Goal: Task Accomplishment & Management: Manage account settings

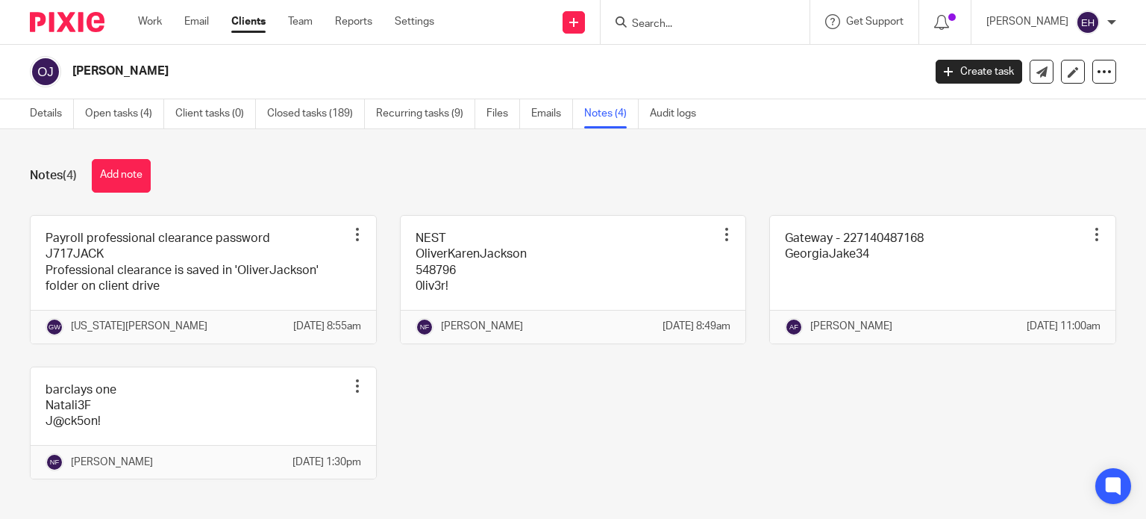
click at [692, 32] on div at bounding box center [705, 22] width 209 height 44
click at [689, 18] on input "Search" at bounding box center [698, 24] width 134 height 13
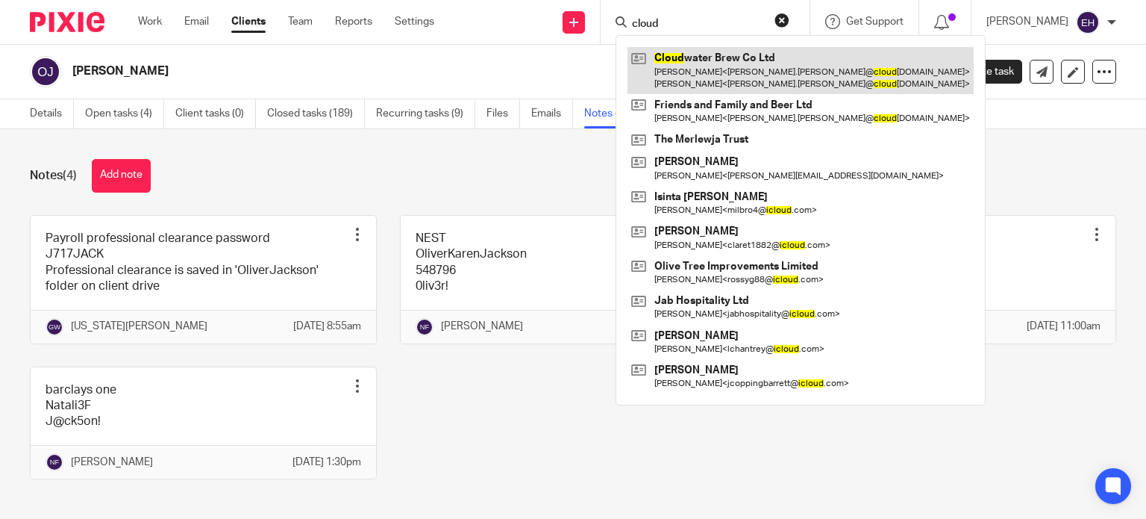
type input "cloud"
drag, startPoint x: 724, startPoint y: 67, endPoint x: 722, endPoint y: 75, distance: 7.8
click at [725, 68] on link at bounding box center [801, 70] width 346 height 46
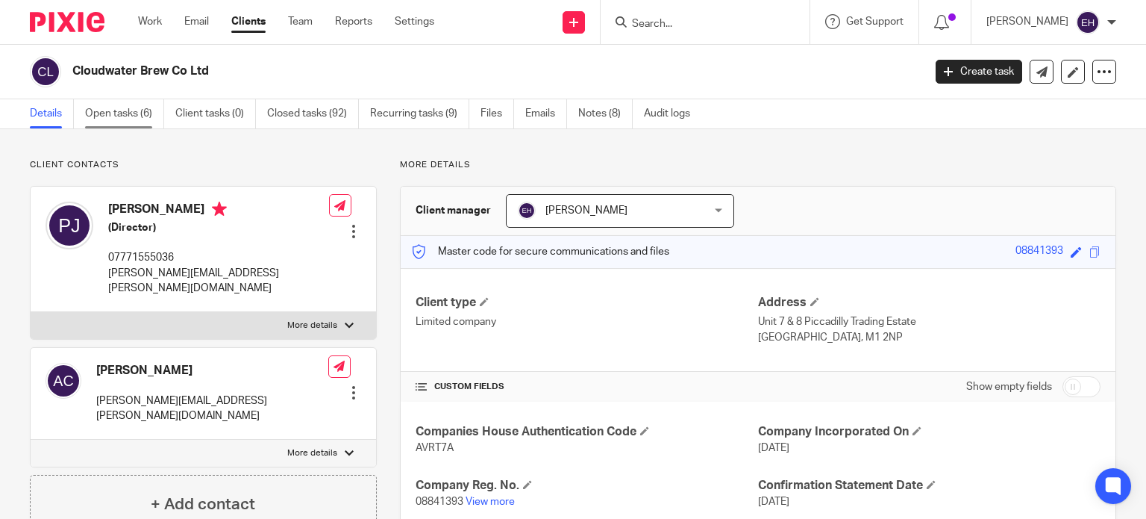
click at [138, 118] on link "Open tasks (6)" at bounding box center [124, 113] width 79 height 29
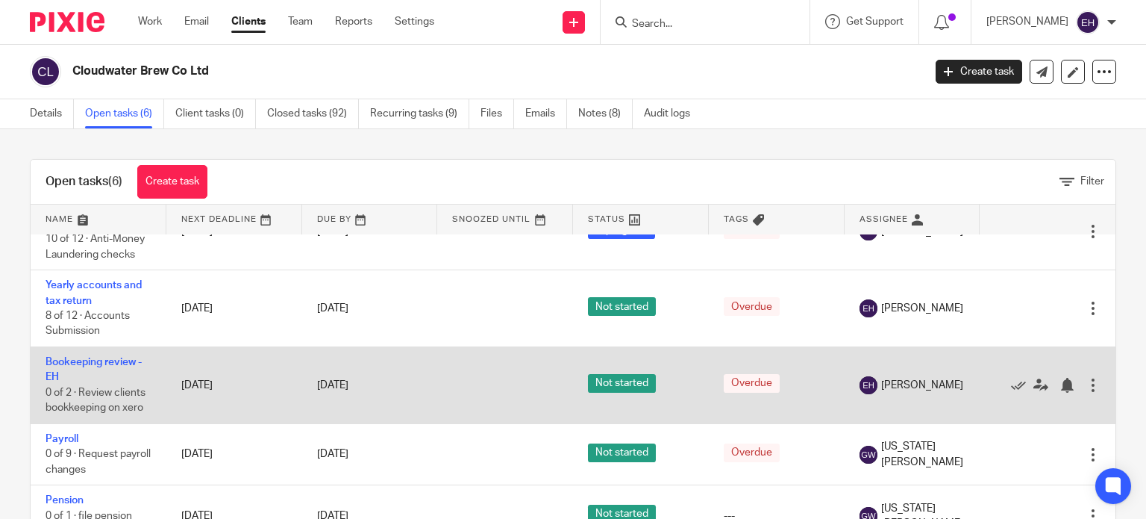
scroll to position [75, 0]
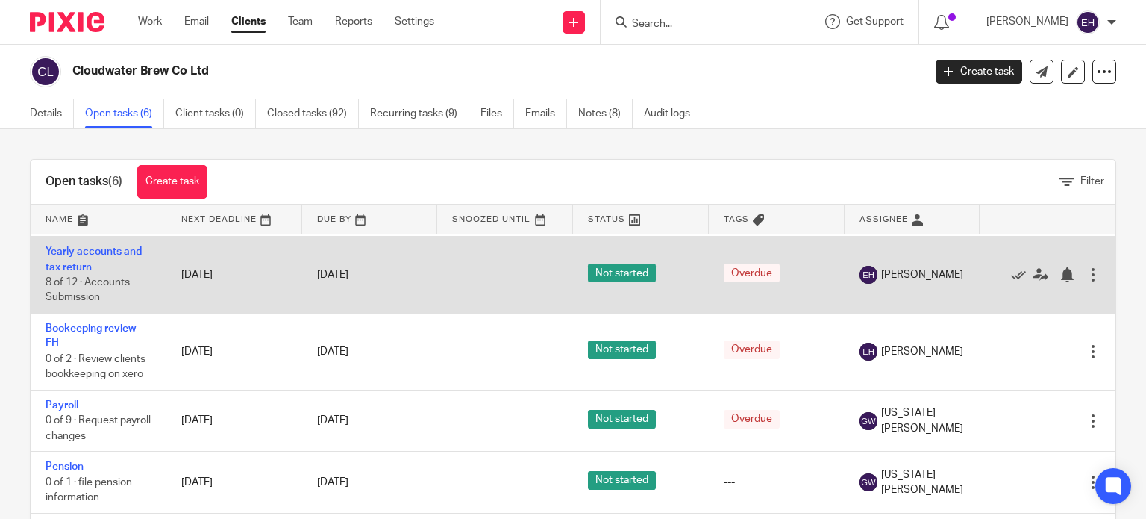
click at [70, 275] on td "Yearly accounts and tax return 8 of 12 · Accounts Submission" at bounding box center [99, 275] width 136 height 77
click at [62, 269] on link "Yearly accounts and tax return" at bounding box center [94, 258] width 96 height 25
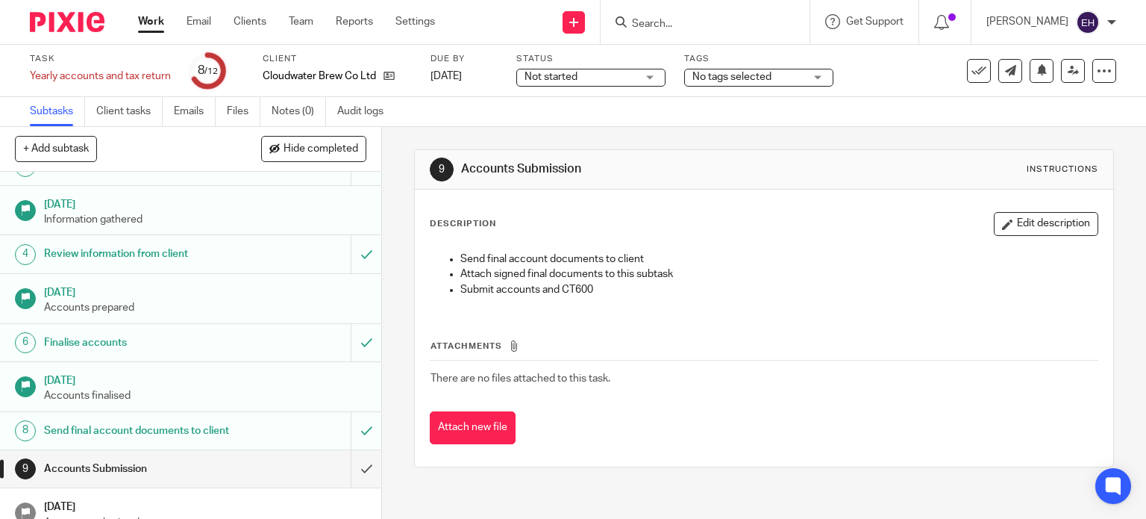
scroll to position [149, 0]
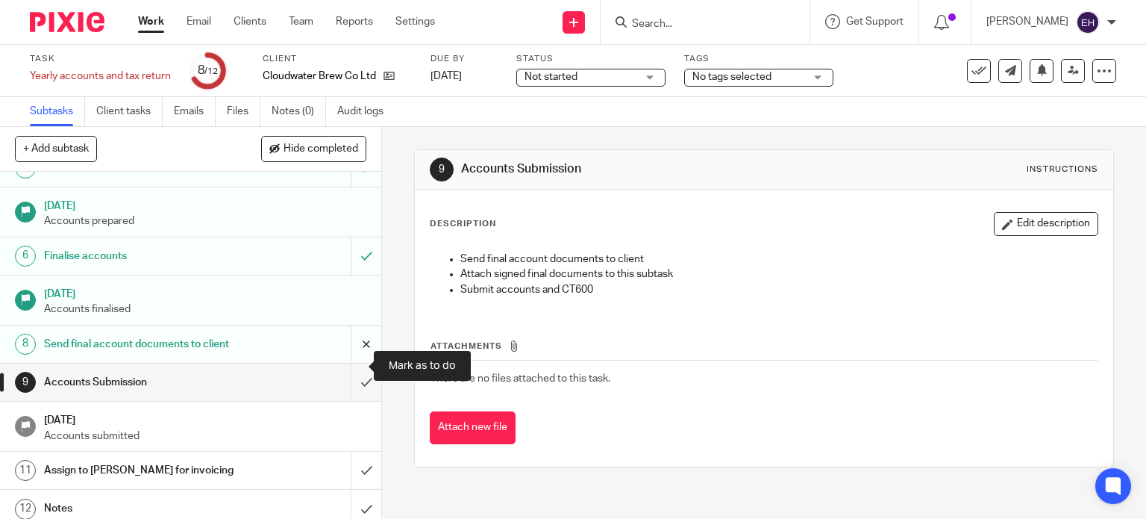
click at [346, 363] on input "submit" at bounding box center [190, 343] width 381 height 37
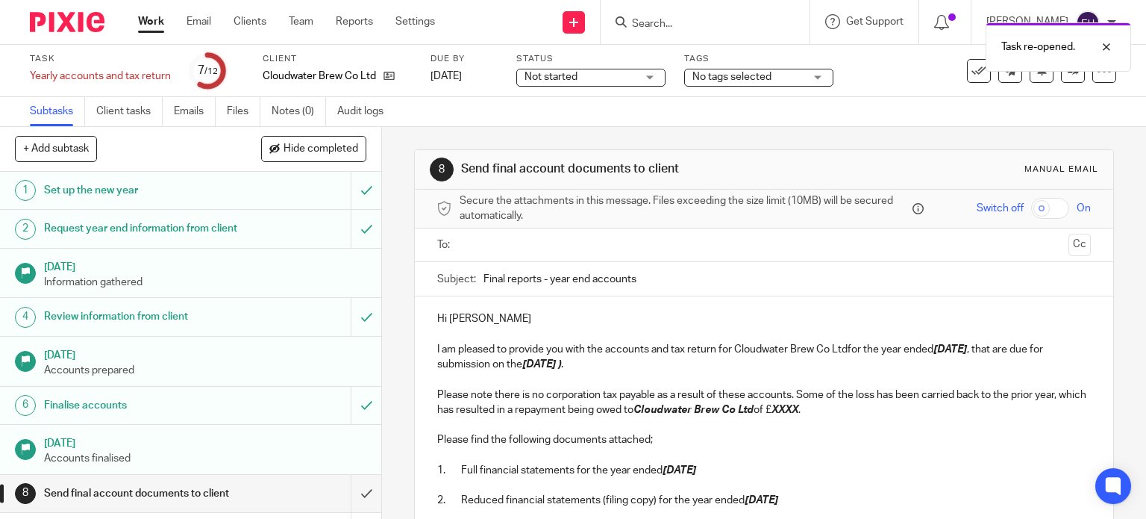
click at [534, 249] on input "text" at bounding box center [764, 245] width 598 height 17
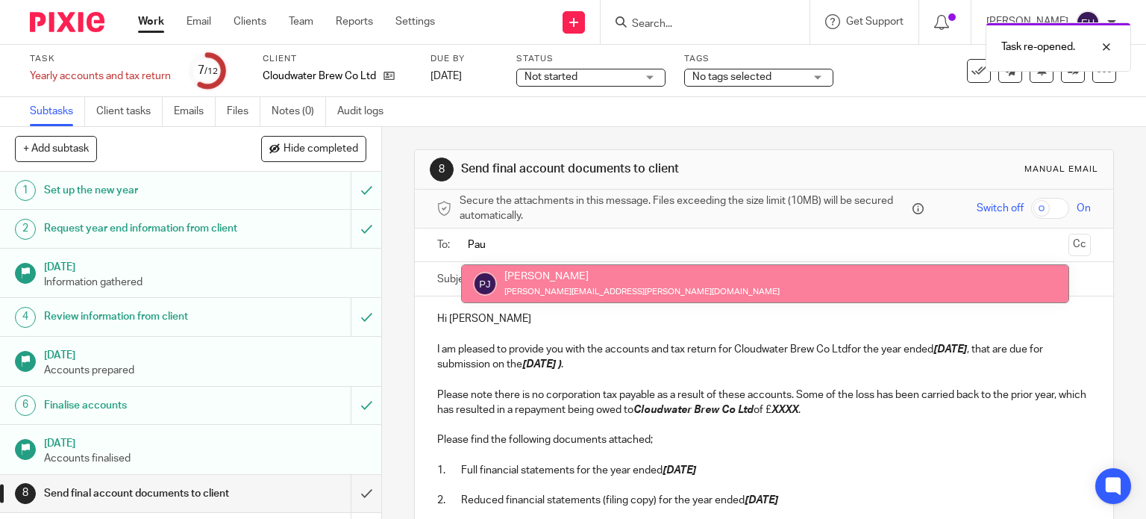
type input "Pau"
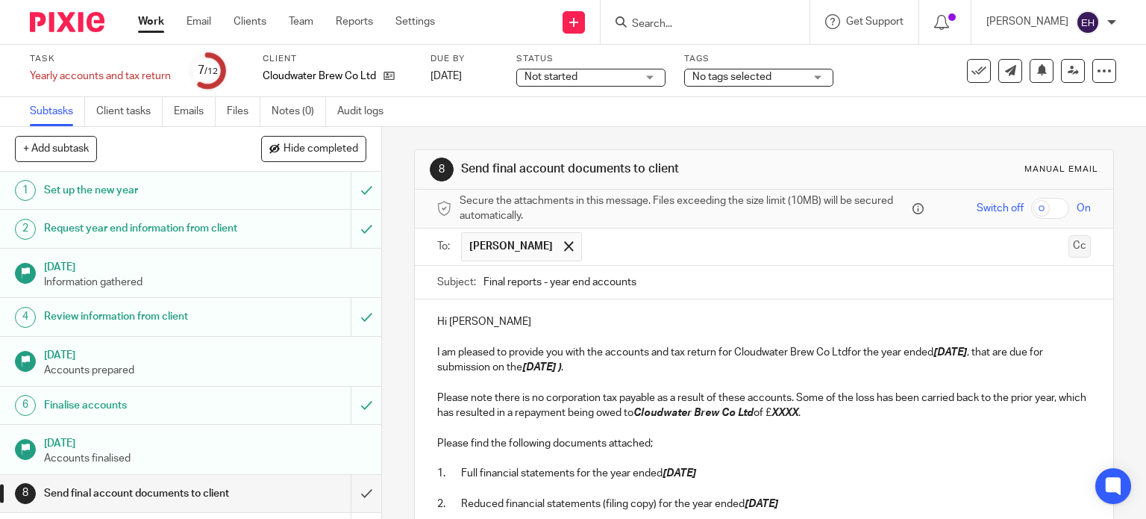
click at [1069, 250] on button "Cc" at bounding box center [1080, 246] width 22 height 22
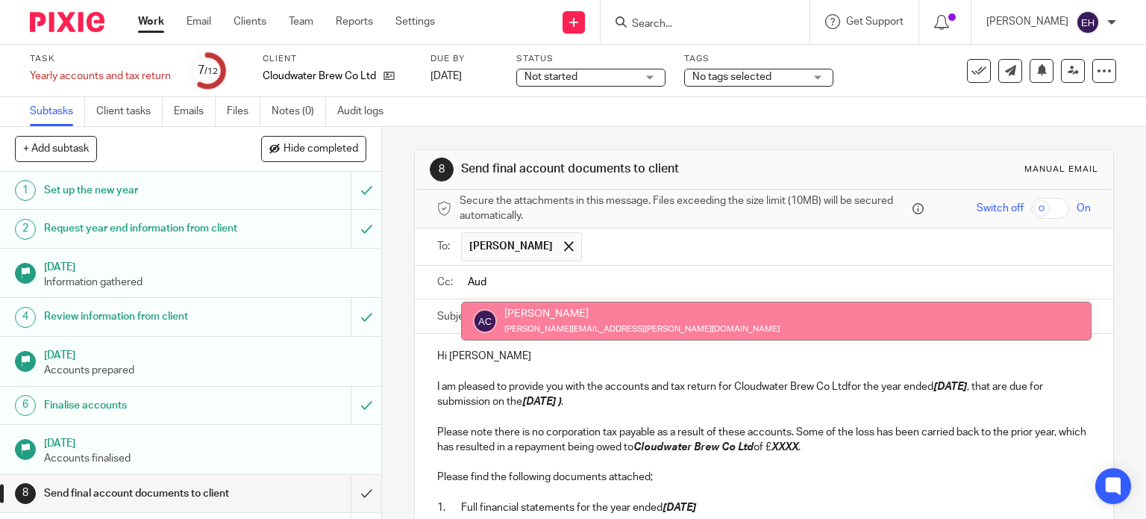
type input "Aud"
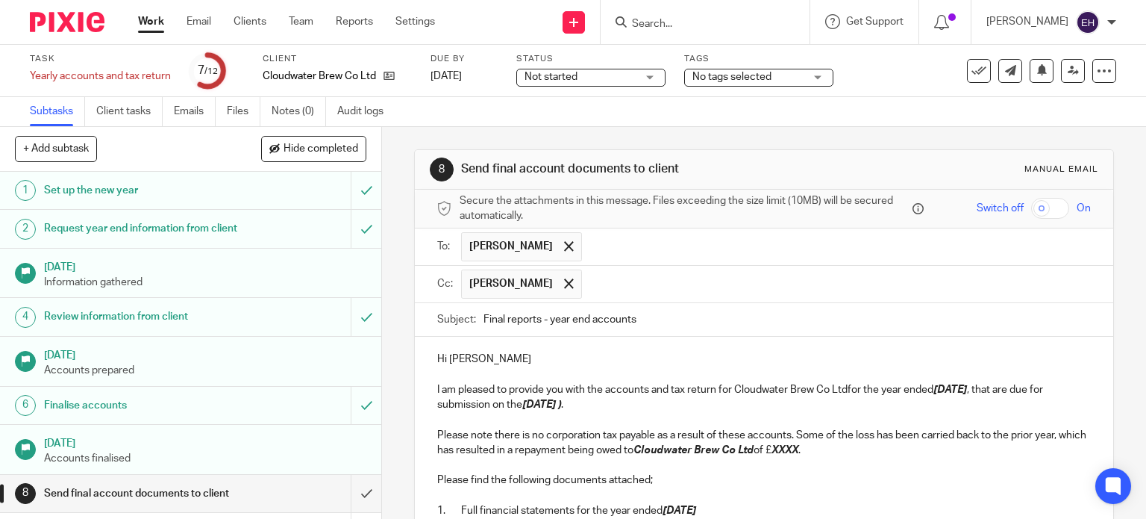
click at [634, 285] on input "text" at bounding box center [838, 283] width 496 height 29
type input "ben"
click at [609, 283] on span "ben" at bounding box center [613, 283] width 55 height 29
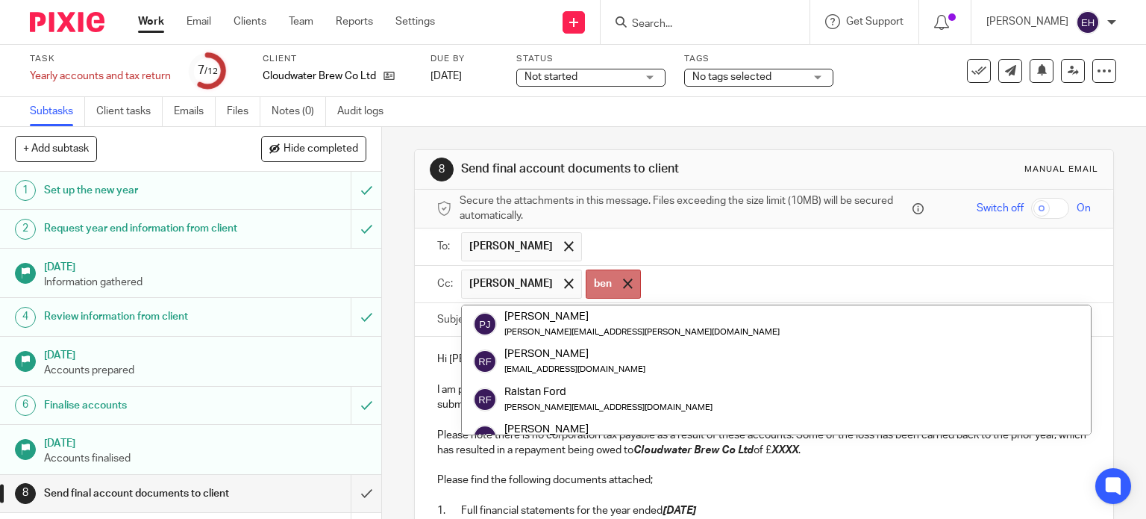
click at [623, 284] on span at bounding box center [628, 283] width 10 height 10
click at [601, 284] on input "text" at bounding box center [838, 283] width 496 height 29
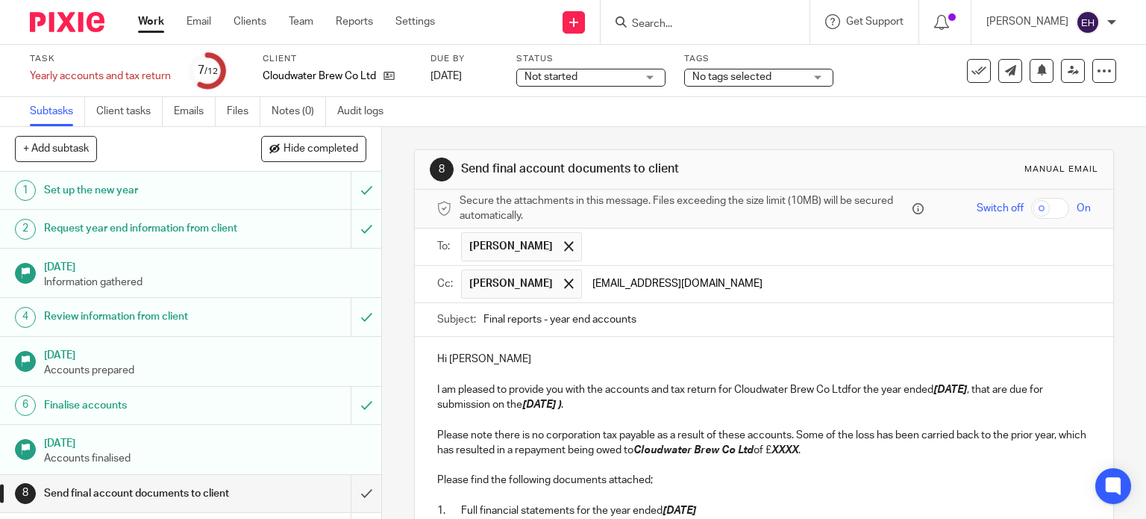
type input "ben.buggy@cloudwaterbrew.co"
click at [663, 328] on input "Final reports - year end accounts" at bounding box center [788, 320] width 608 height 34
click at [484, 314] on input "Final reports - year end accounts YE 31.12.24" at bounding box center [788, 320] width 608 height 34
type input "Cloudwater Brew Co Ltd Final reports - year end accounts YE 31.12.24"
drag, startPoint x: 636, startPoint y: 384, endPoint x: 662, endPoint y: 388, distance: 26.4
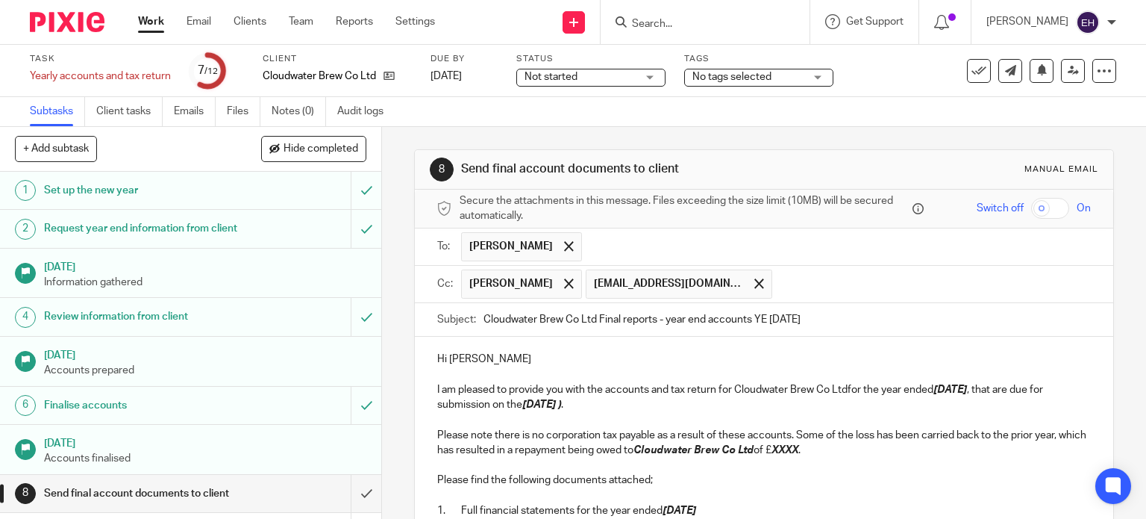
click at [634, 384] on p "I am pleased to provide you with the accounts and tax return for Cloudwater Bre…" at bounding box center [764, 397] width 655 height 31
click at [843, 391] on p "I am pleased to provide you with the accounts and tax return for Cloudwater Bre…" at bounding box center [764, 397] width 655 height 31
click at [561, 407] on em "30 Sep 2025 )" at bounding box center [541, 404] width 39 height 10
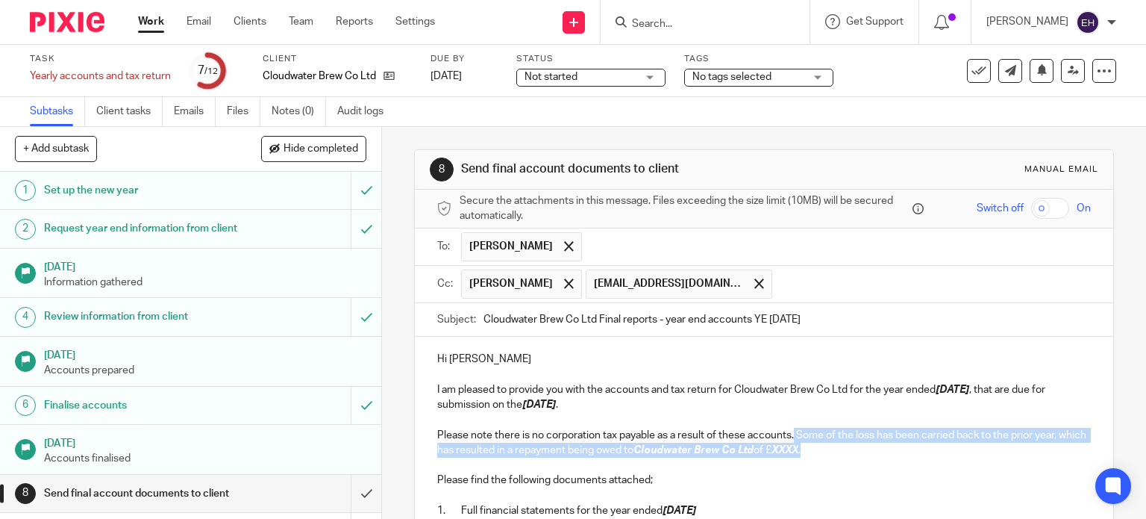
drag, startPoint x: 850, startPoint y: 450, endPoint x: 792, endPoint y: 432, distance: 60.9
click at [792, 432] on p "Please note there is no corporation tax payable as a result of these accounts. …" at bounding box center [764, 443] width 655 height 31
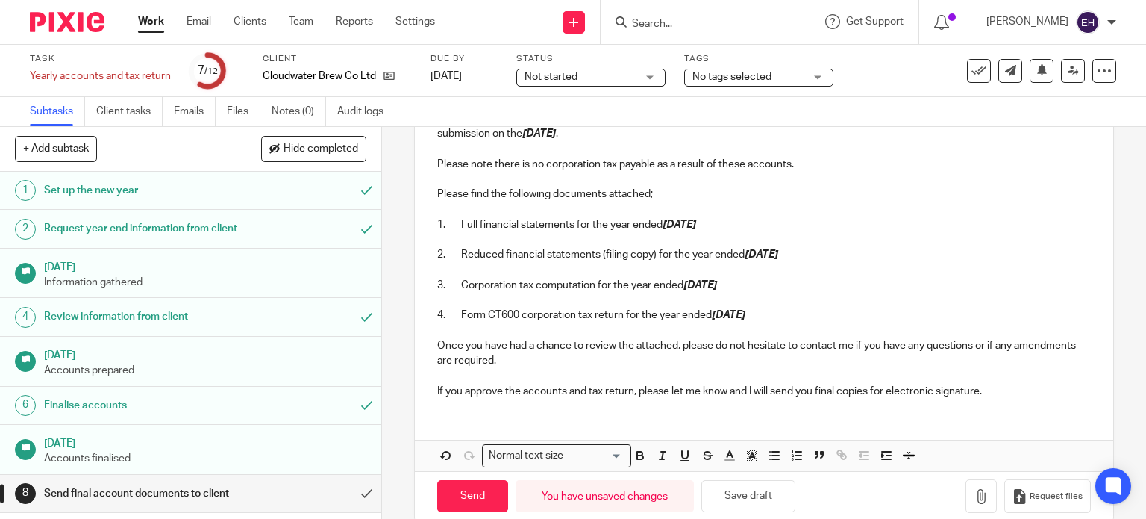
scroll to position [293, 0]
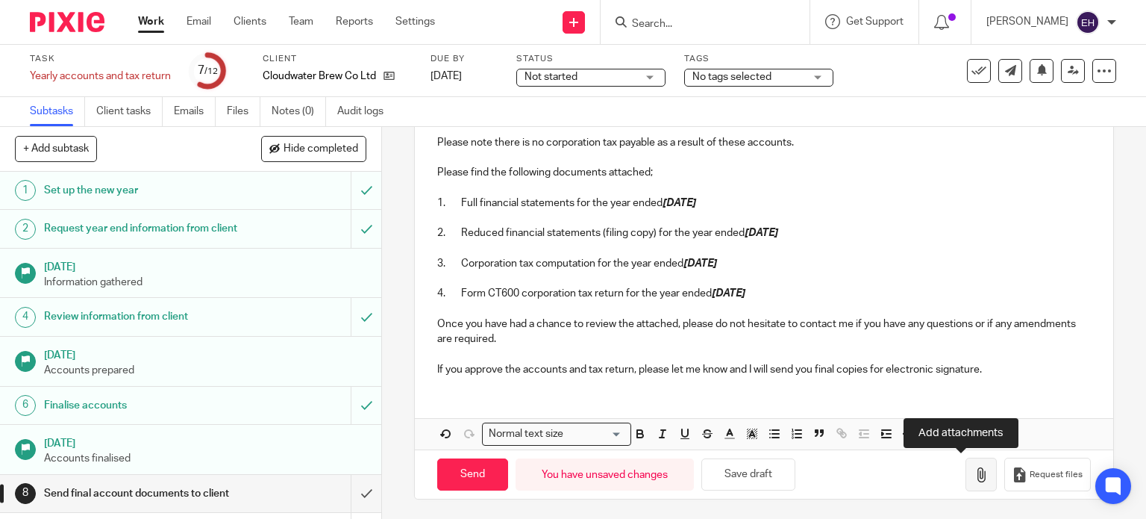
click at [967, 480] on button "button" at bounding box center [981, 475] width 31 height 34
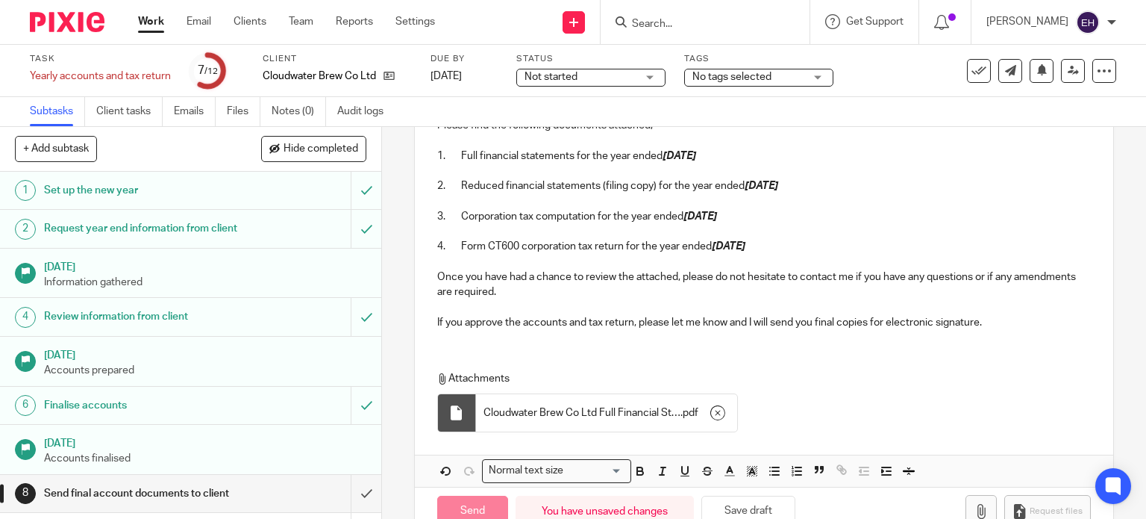
scroll to position [376, 0]
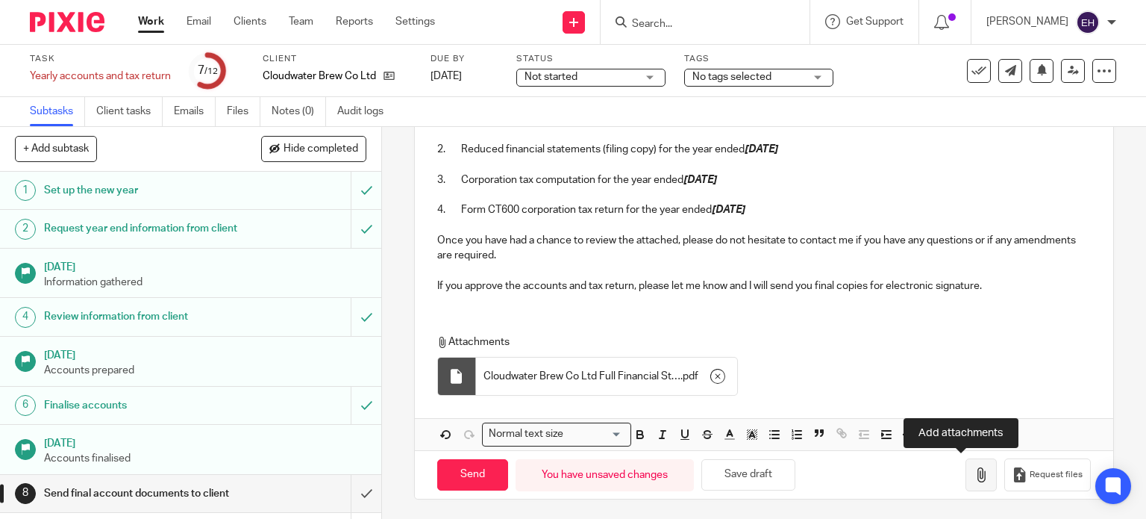
click at [974, 472] on icon "button" at bounding box center [981, 474] width 15 height 15
click at [974, 475] on icon "button" at bounding box center [981, 474] width 15 height 15
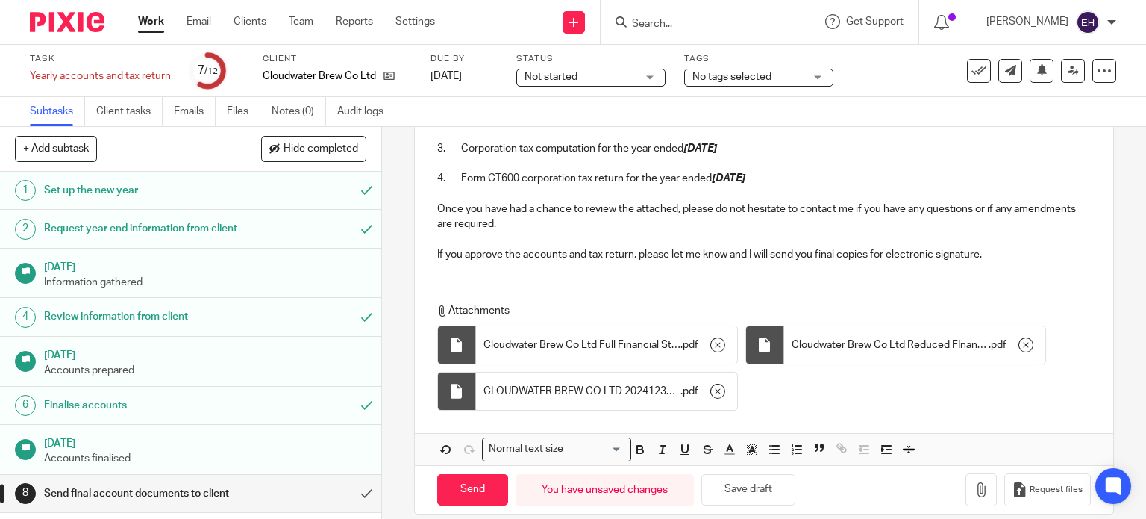
scroll to position [423, 0]
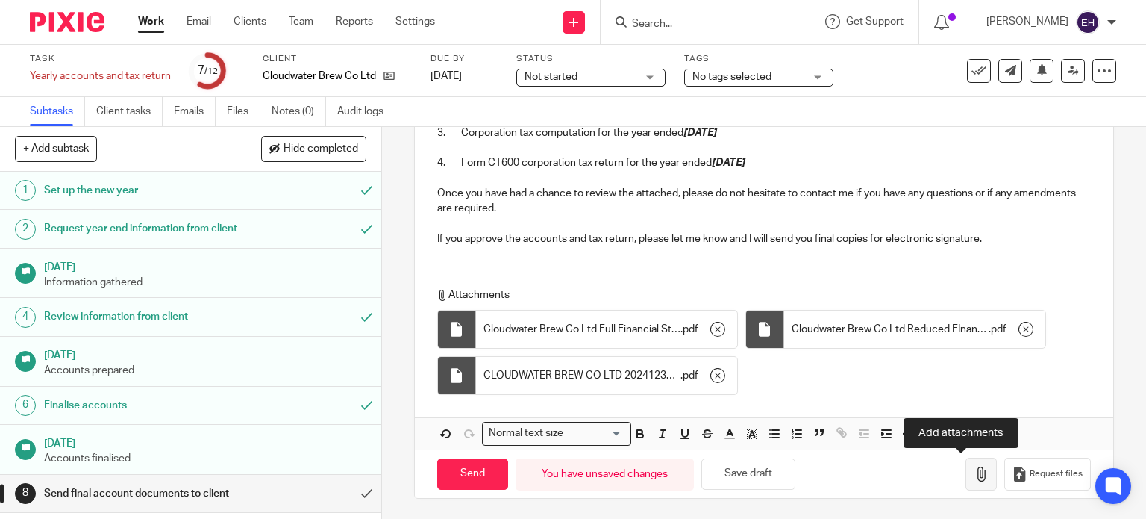
click at [974, 472] on icon "button" at bounding box center [981, 474] width 15 height 15
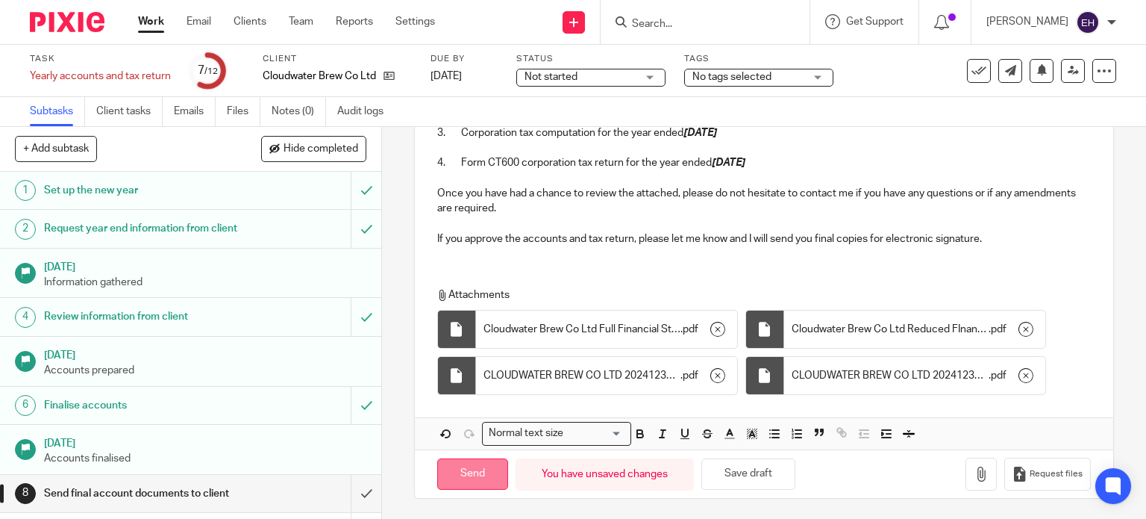
click at [470, 469] on input "Send" at bounding box center [472, 474] width 71 height 32
type input "Sent"
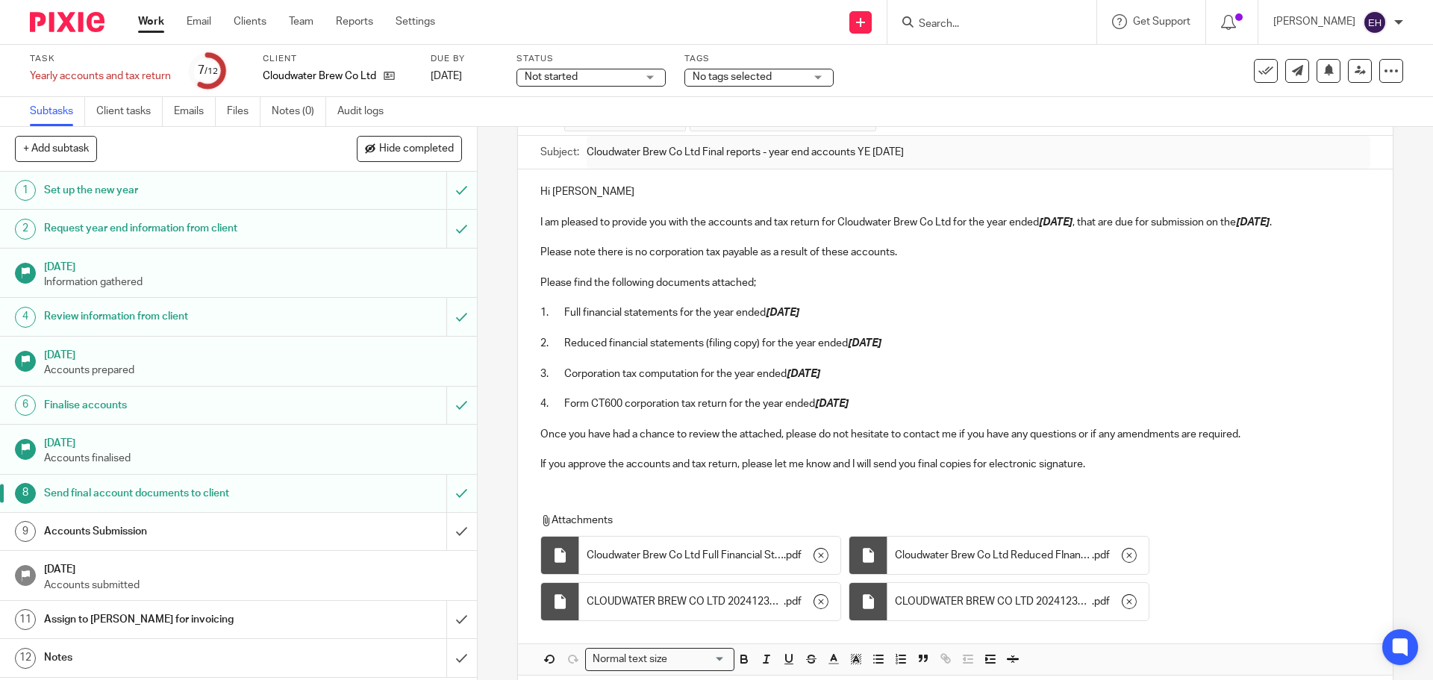
scroll to position [0, 0]
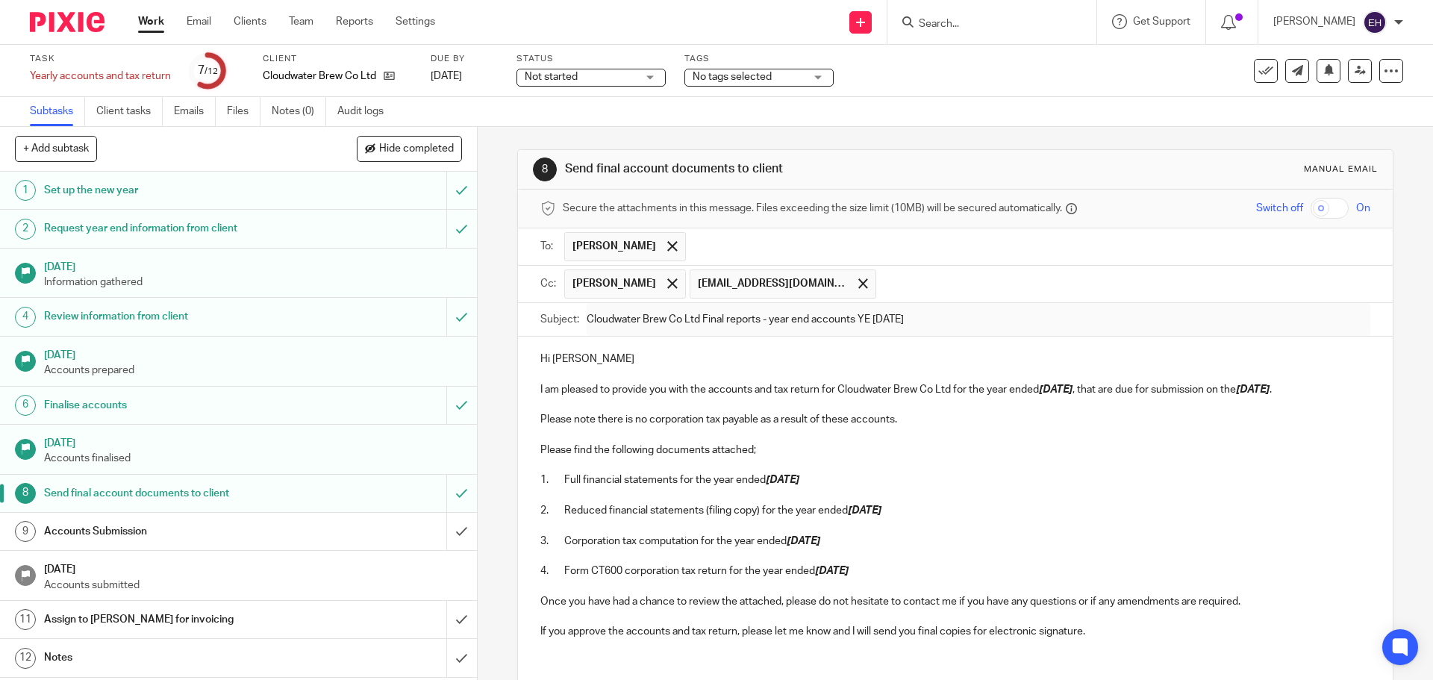
click at [1028, 23] on input "Search" at bounding box center [984, 24] width 134 height 13
click at [1026, 24] on input "Search" at bounding box center [984, 24] width 134 height 13
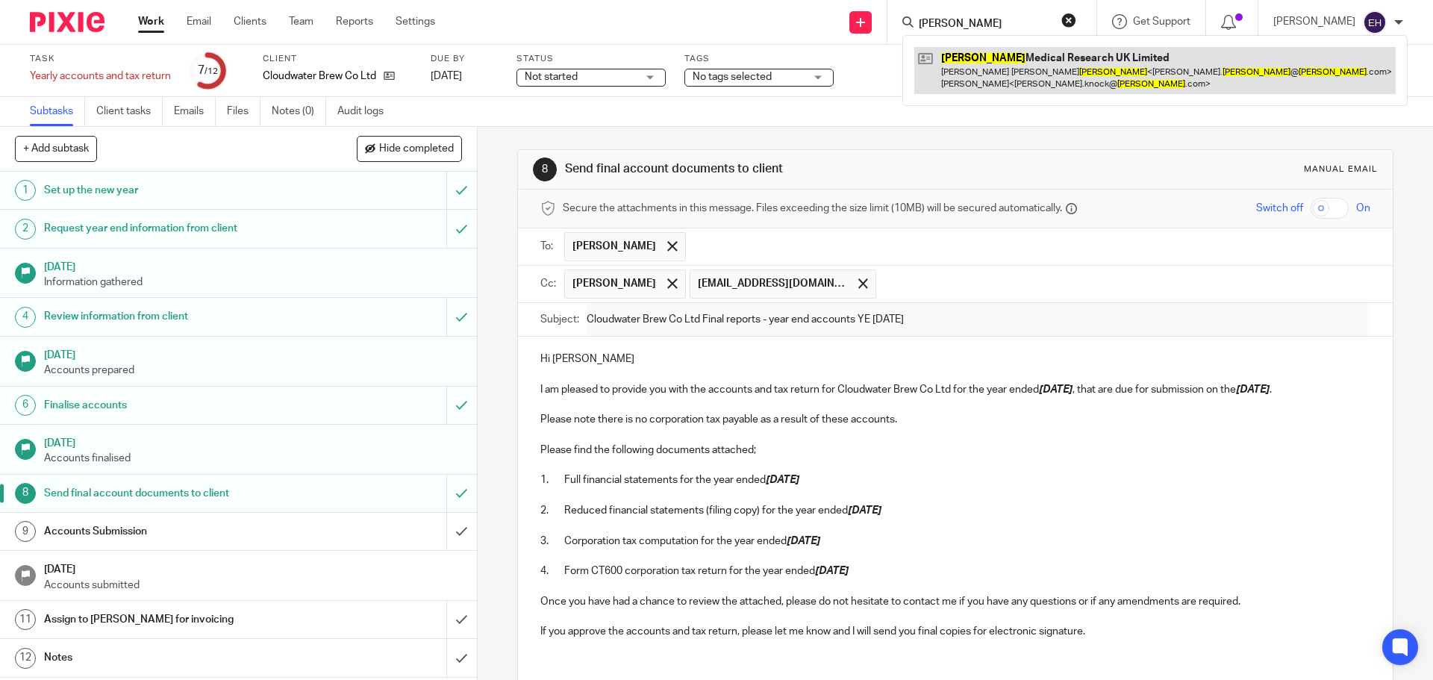
type input "smerud"
click at [1030, 57] on link at bounding box center [1154, 70] width 481 height 46
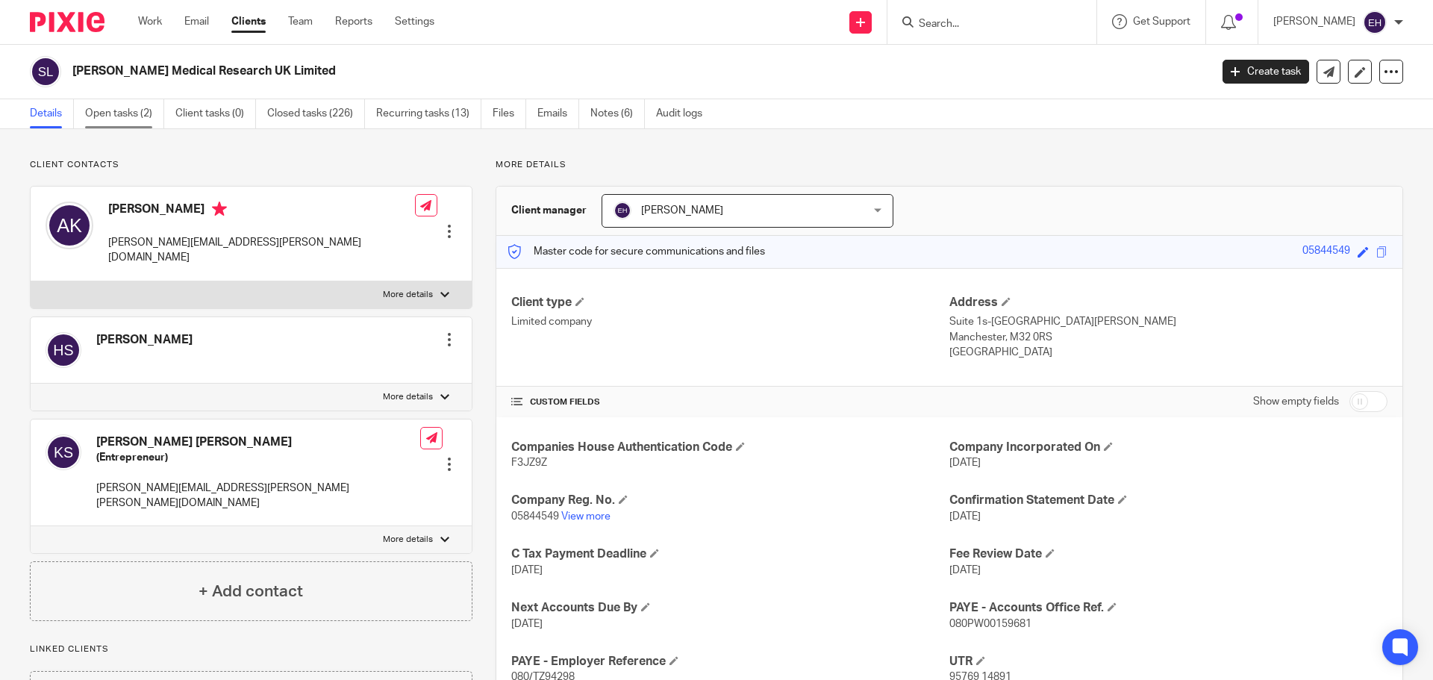
click at [112, 114] on link "Open tasks (2)" at bounding box center [124, 113] width 79 height 29
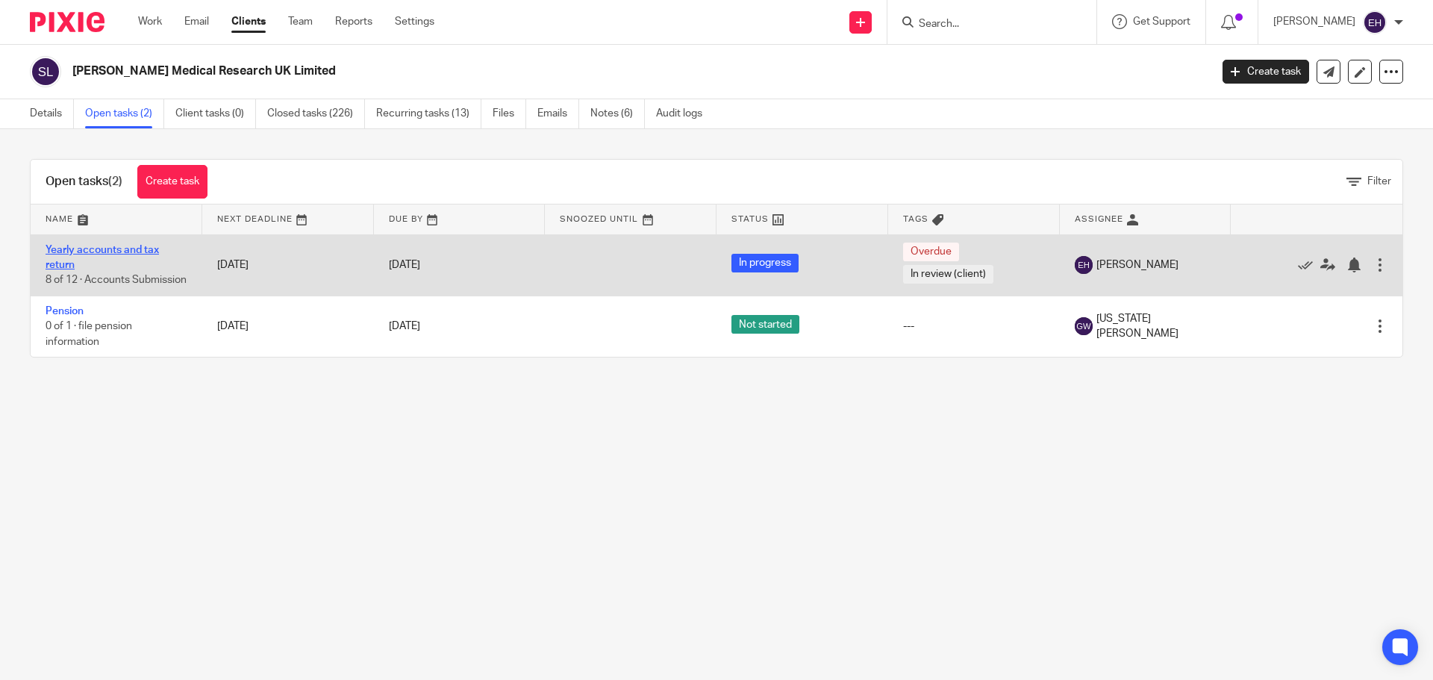
click at [99, 246] on link "Yearly accounts and tax return" at bounding box center [102, 257] width 113 height 25
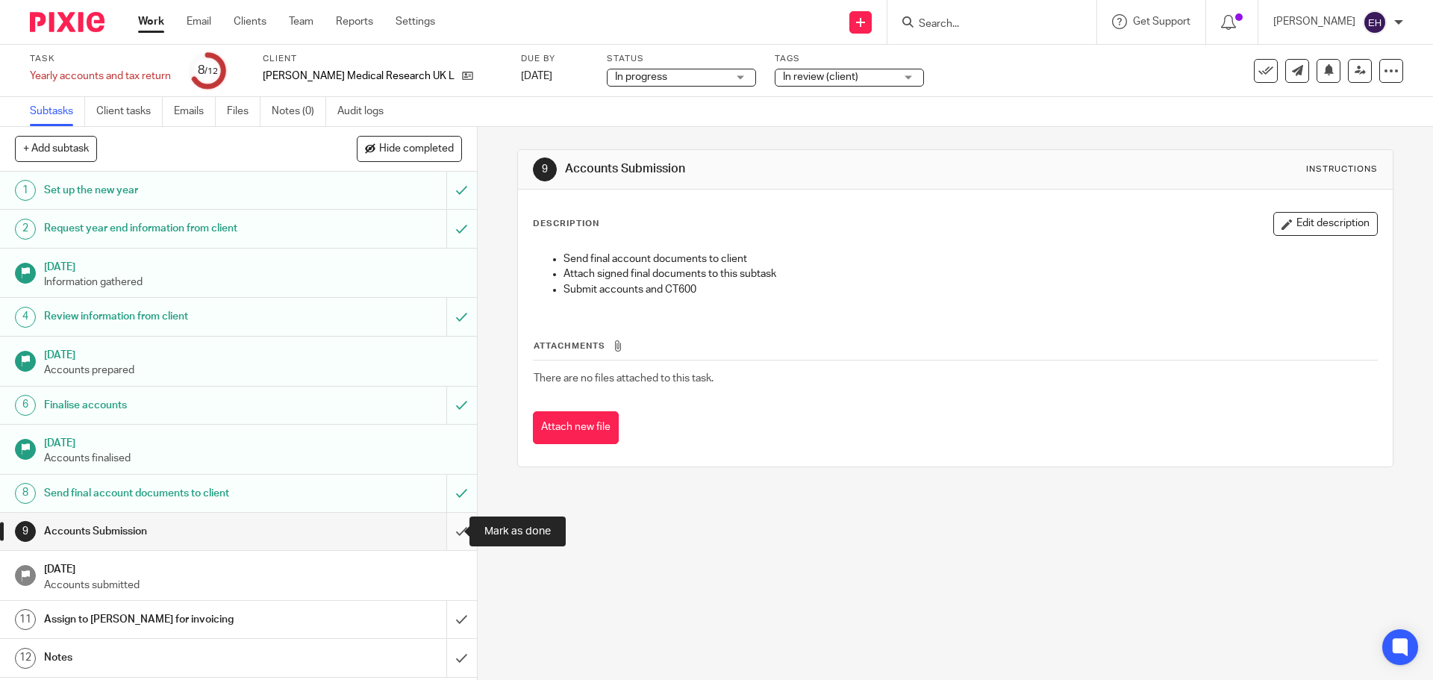
click at [451, 527] on input "submit" at bounding box center [238, 531] width 477 height 37
click at [452, 624] on input "submit" at bounding box center [238, 619] width 477 height 37
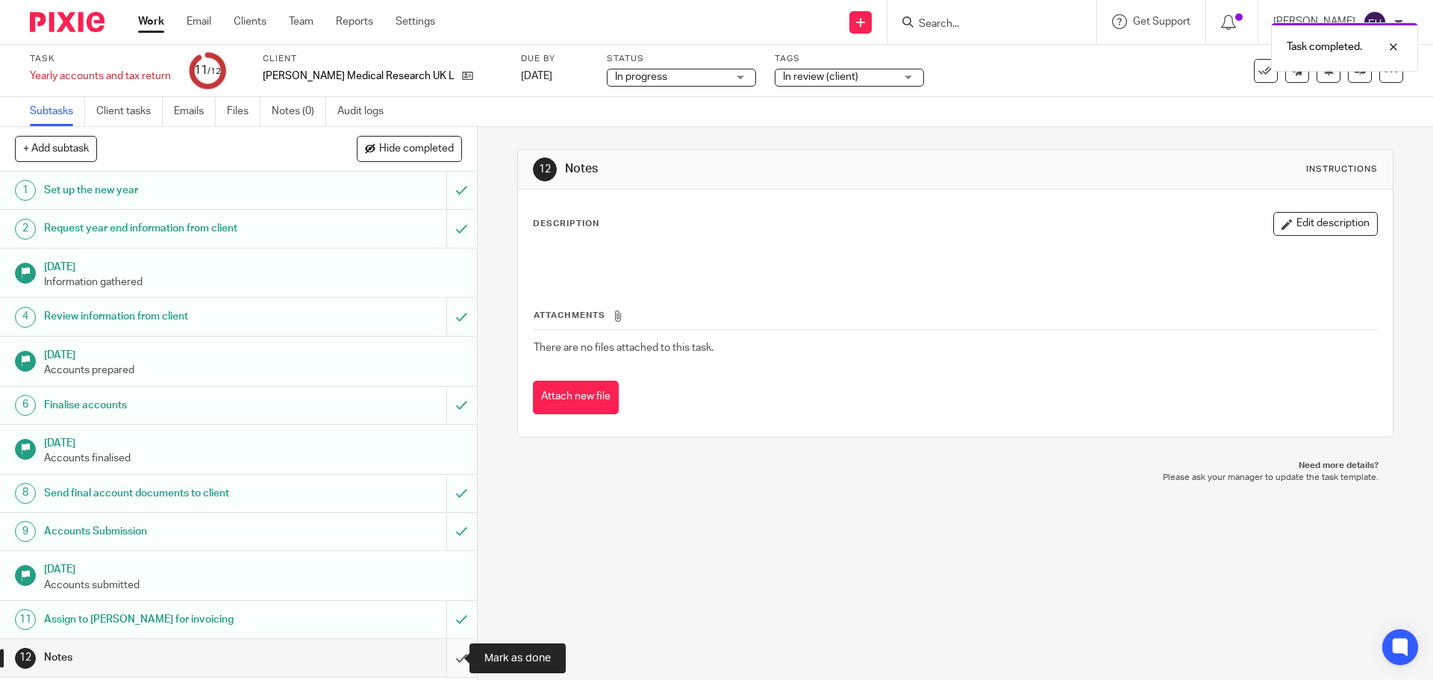
click at [444, 663] on input "submit" at bounding box center [238, 657] width 477 height 37
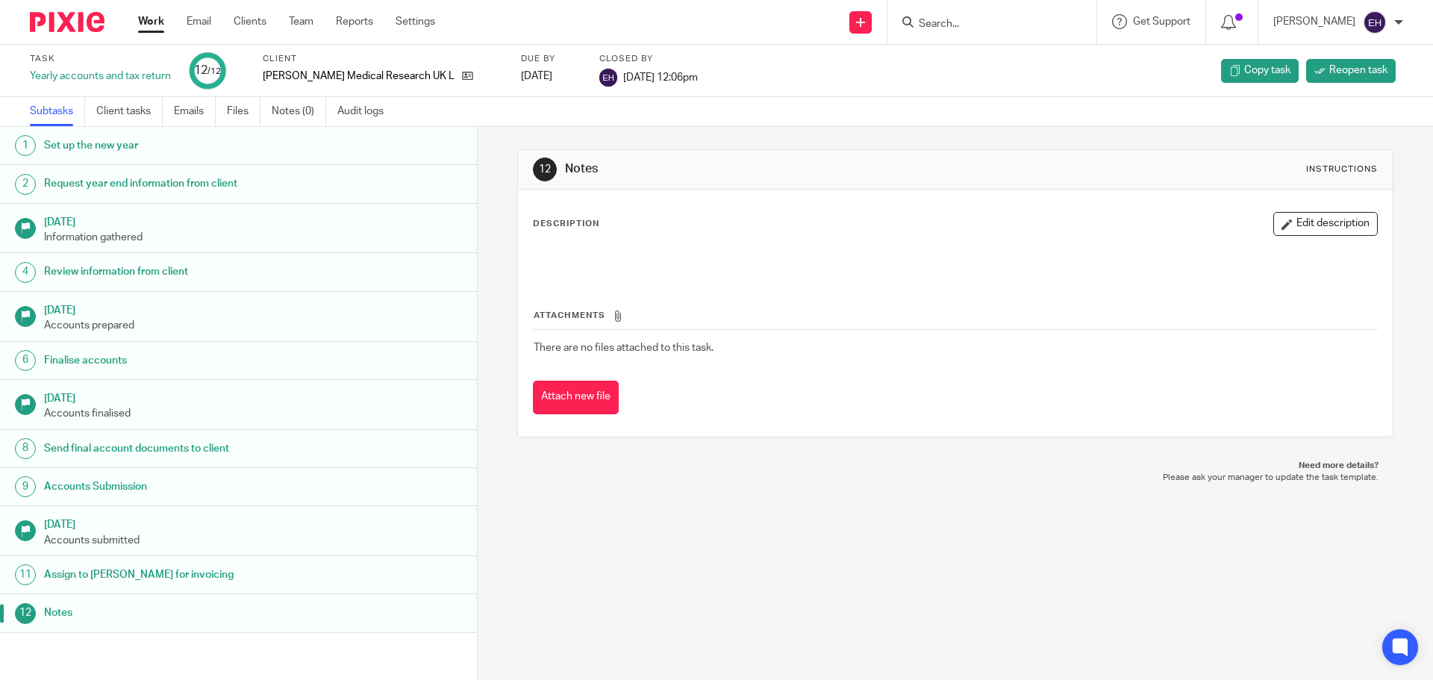
click at [144, 18] on link "Work" at bounding box center [151, 21] width 26 height 15
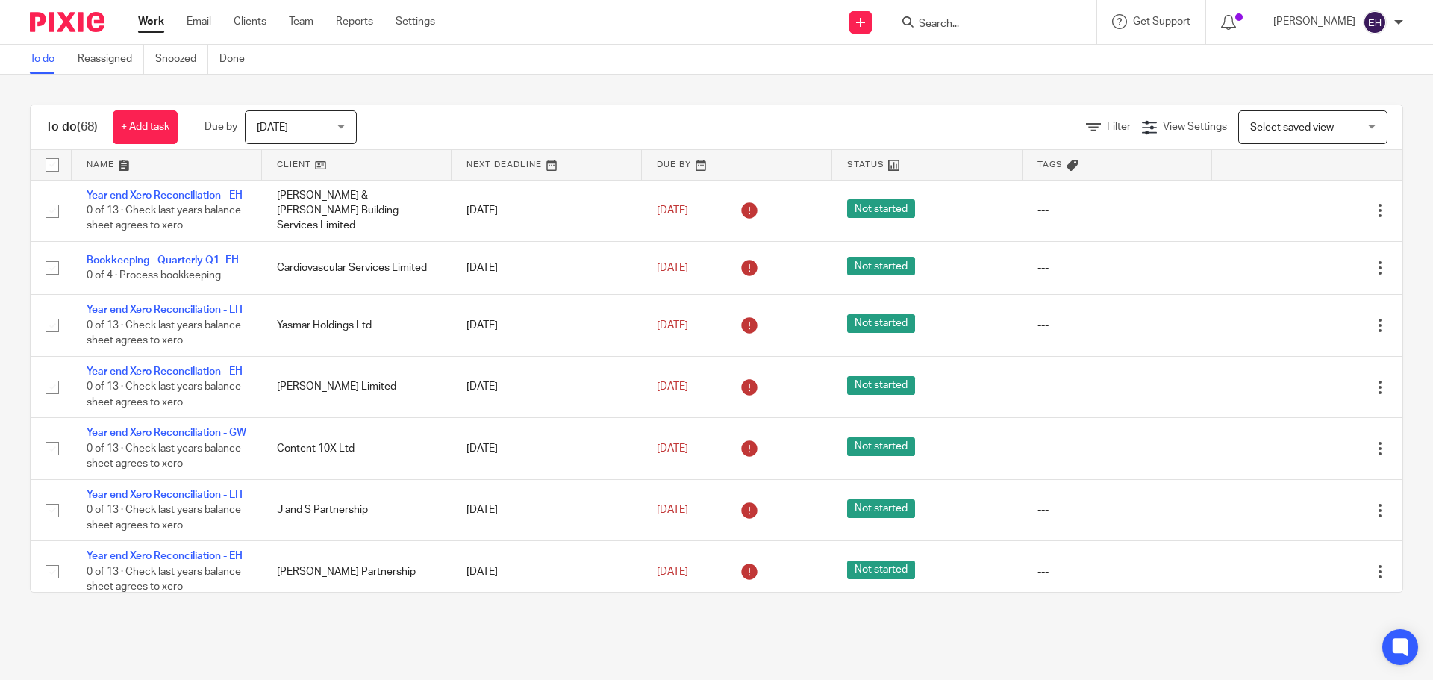
click at [205, 167] on link at bounding box center [167, 165] width 190 height 30
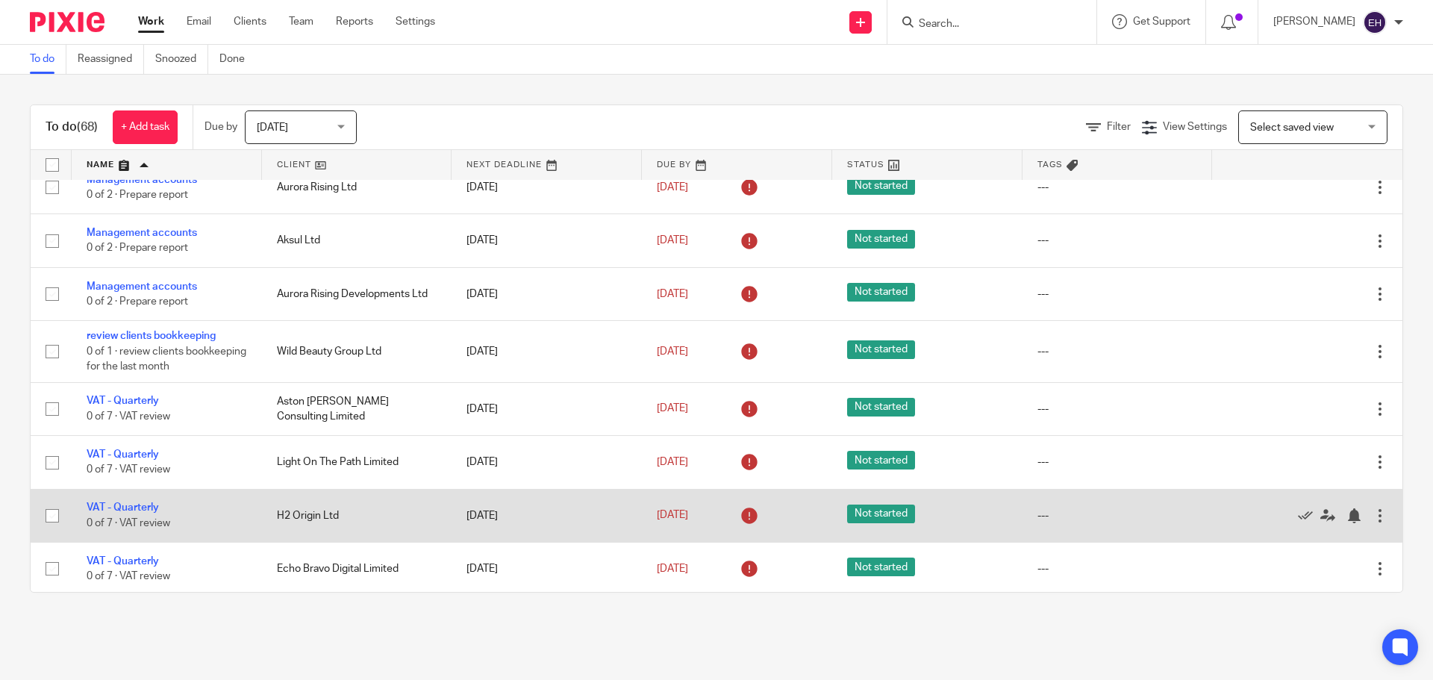
scroll to position [871, 0]
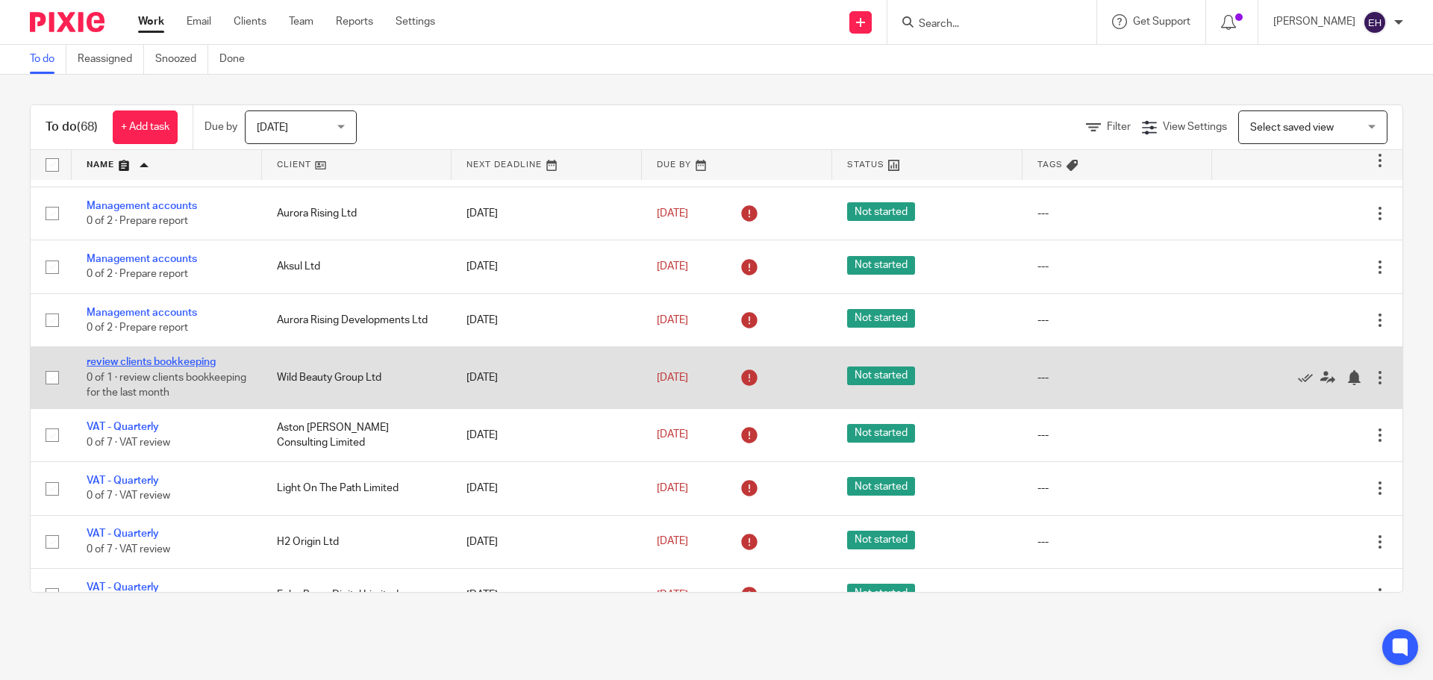
click at [181, 364] on link "review clients bookkeeping" at bounding box center [151, 362] width 129 height 10
click at [189, 361] on link "review clients bookkeeping" at bounding box center [151, 362] width 129 height 10
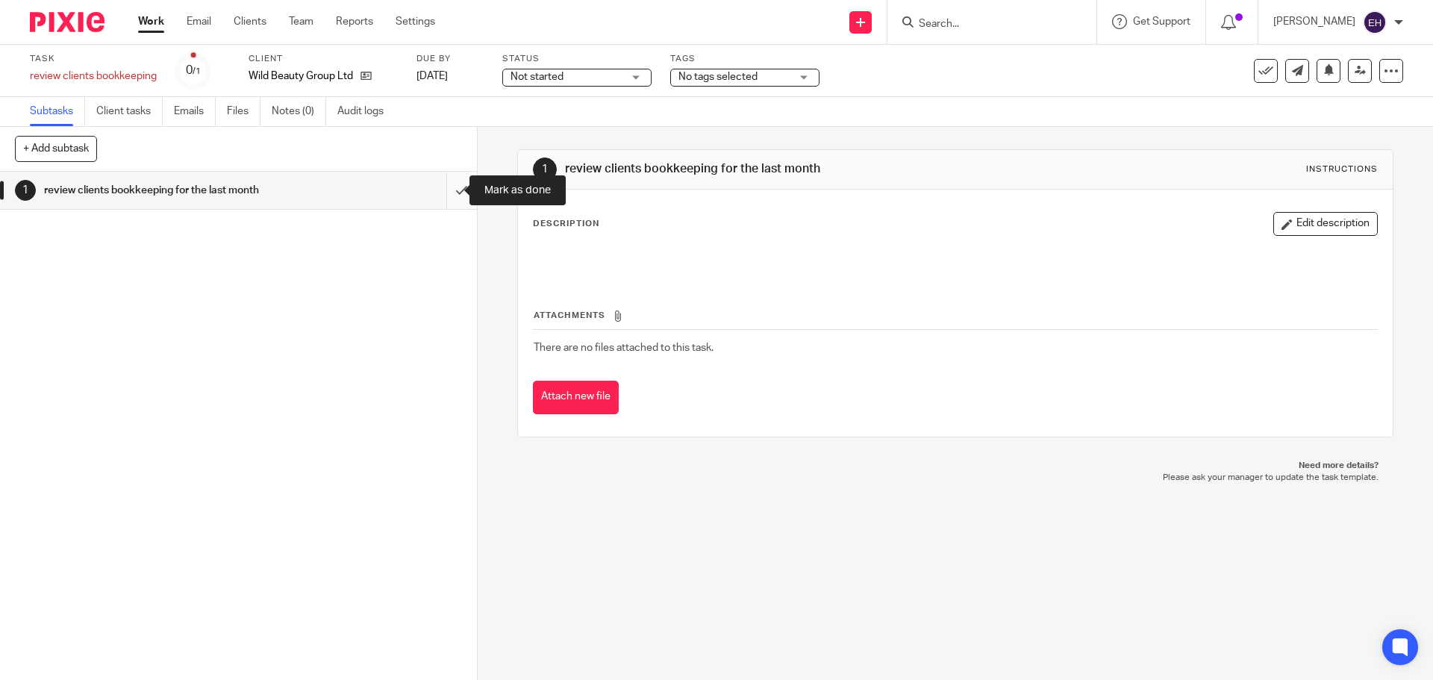
click at [441, 194] on input "submit" at bounding box center [238, 190] width 477 height 37
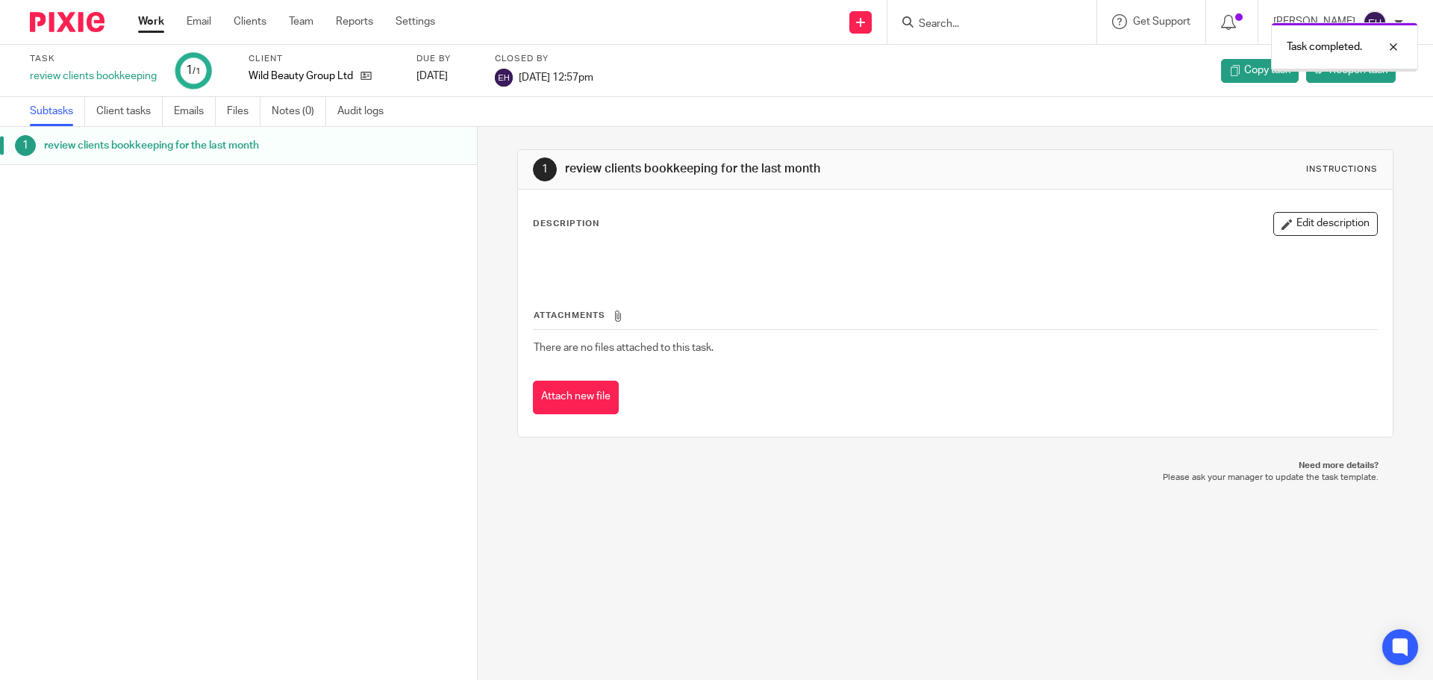
click at [154, 24] on link "Work" at bounding box center [151, 21] width 26 height 15
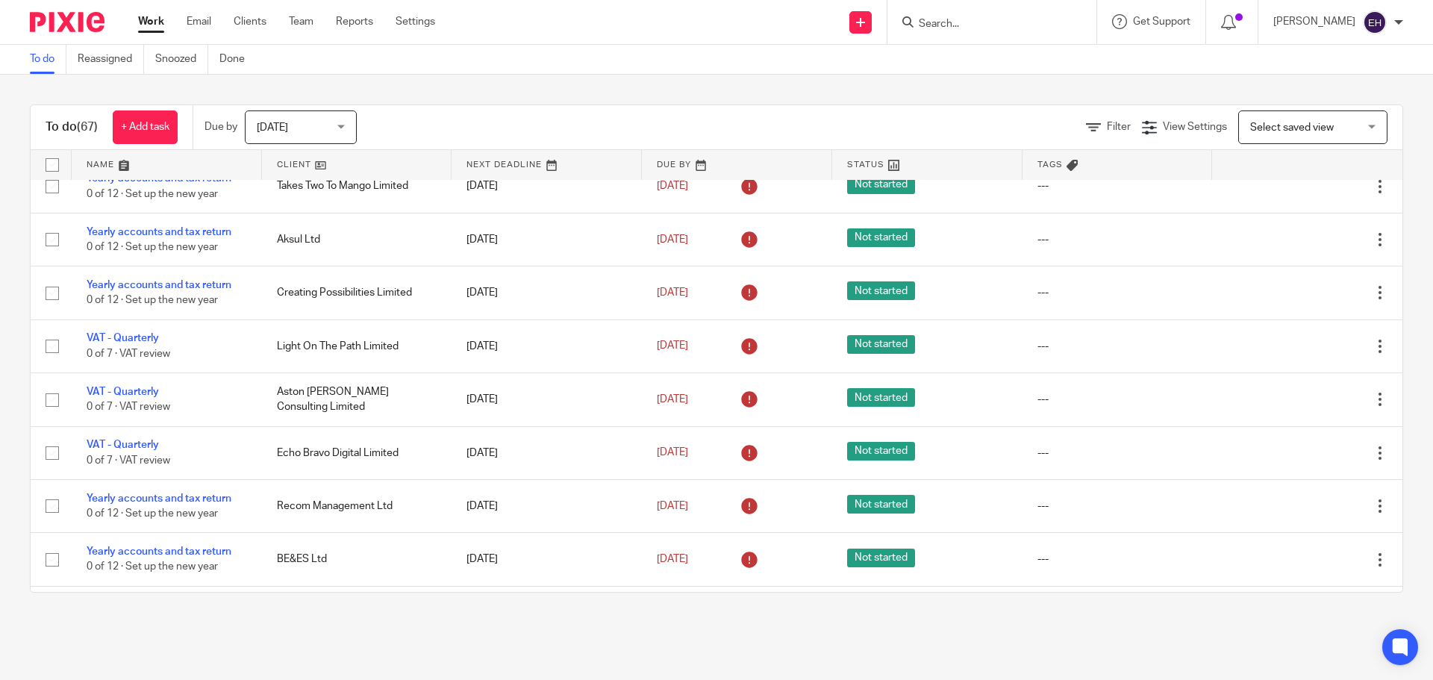
scroll to position [2836, 0]
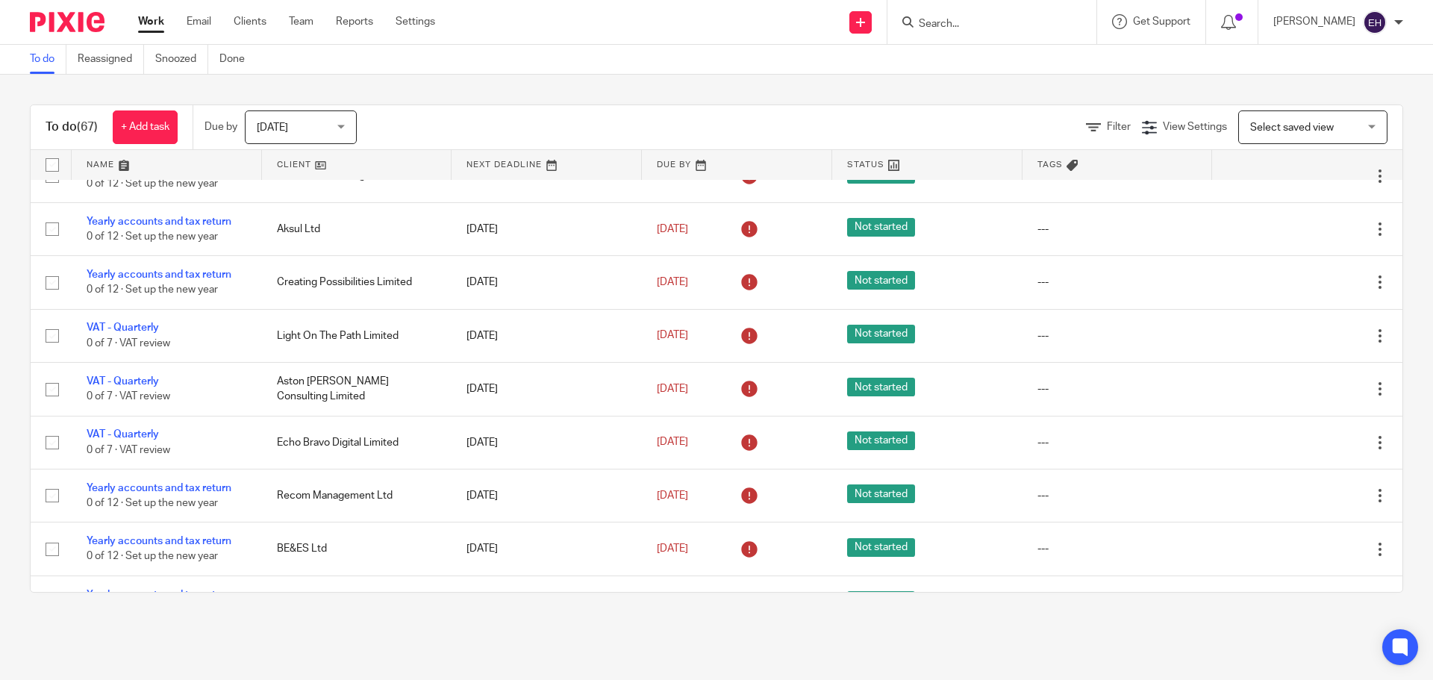
click at [139, 165] on link at bounding box center [167, 165] width 190 height 30
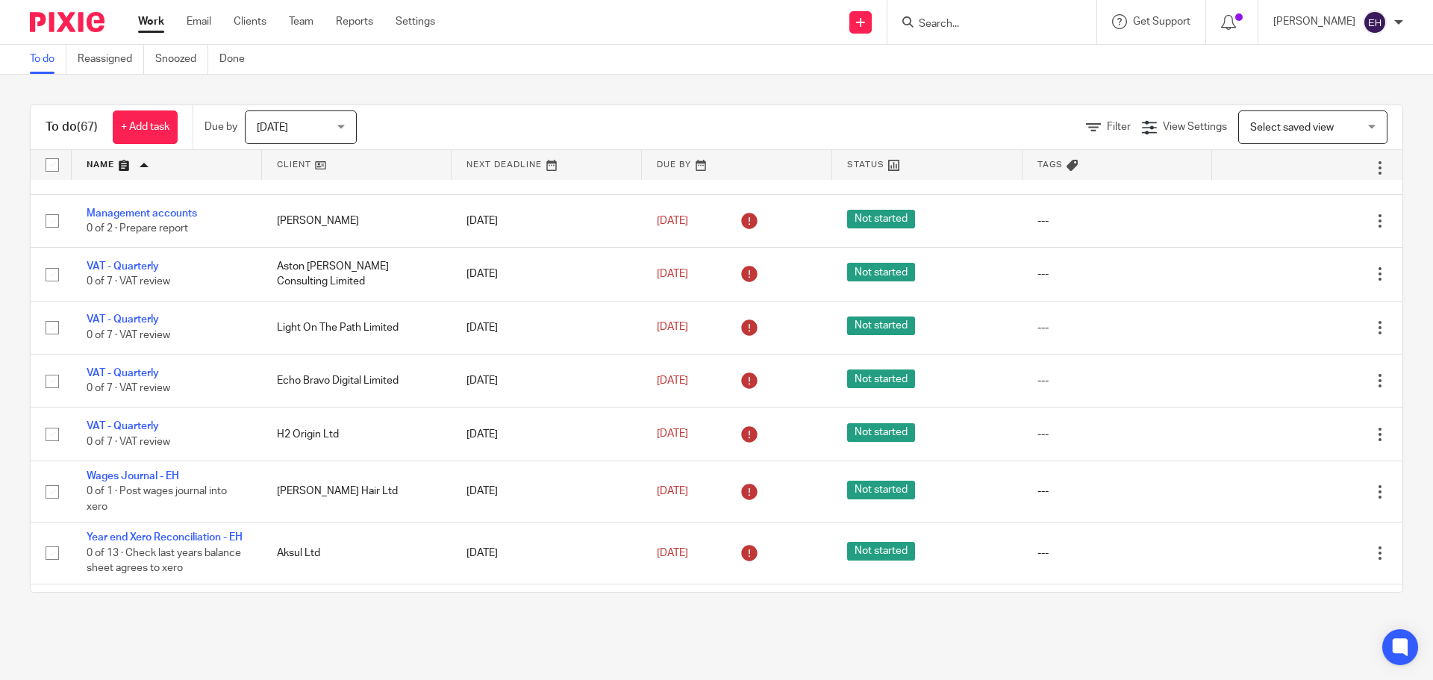
scroll to position [896, 0]
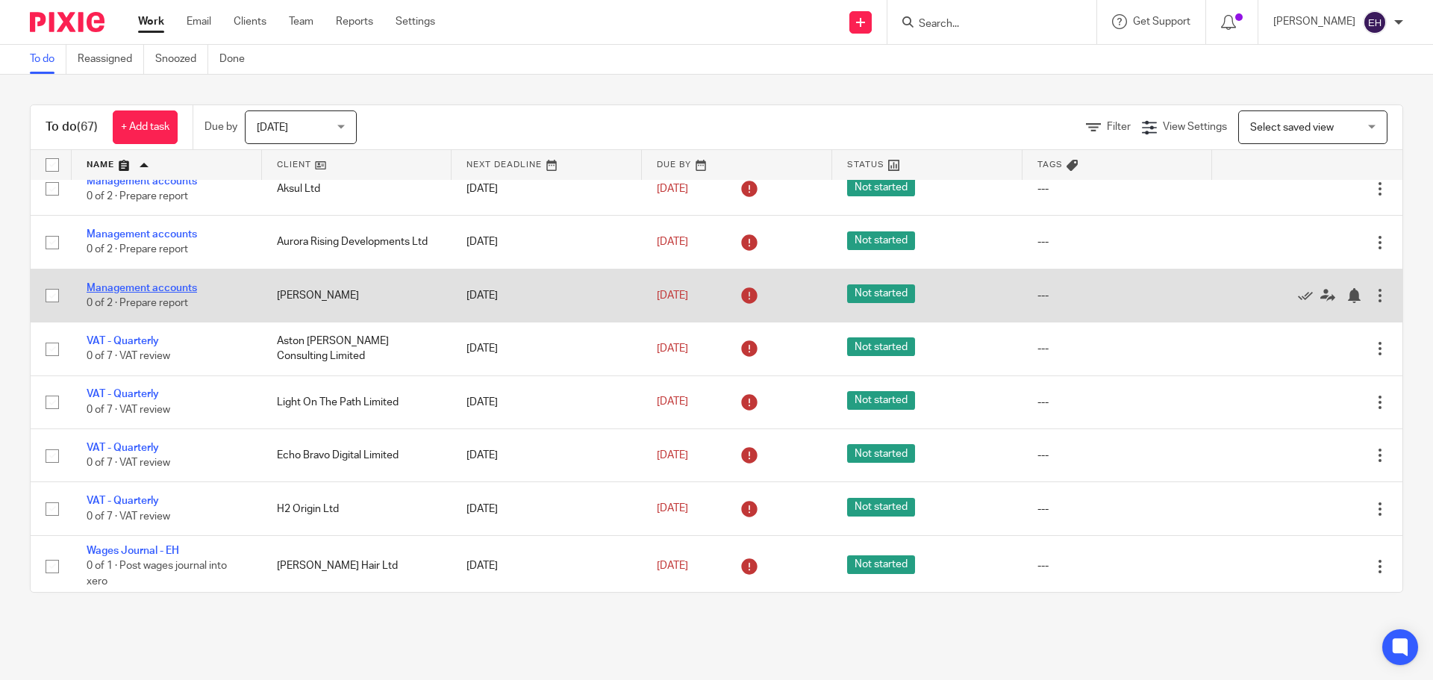
click at [139, 283] on link "Management accounts" at bounding box center [142, 288] width 110 height 10
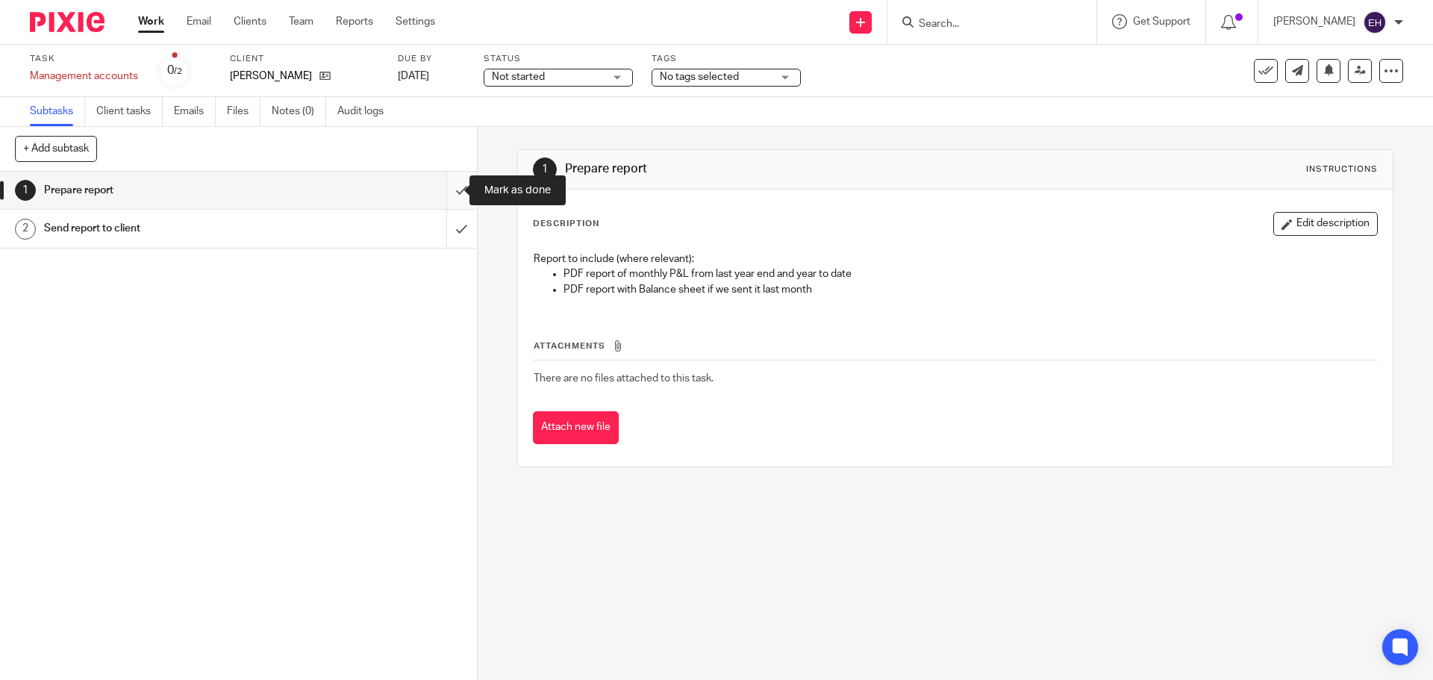
click at [448, 188] on input "submit" at bounding box center [238, 190] width 477 height 37
click at [445, 225] on input "submit" at bounding box center [238, 228] width 477 height 37
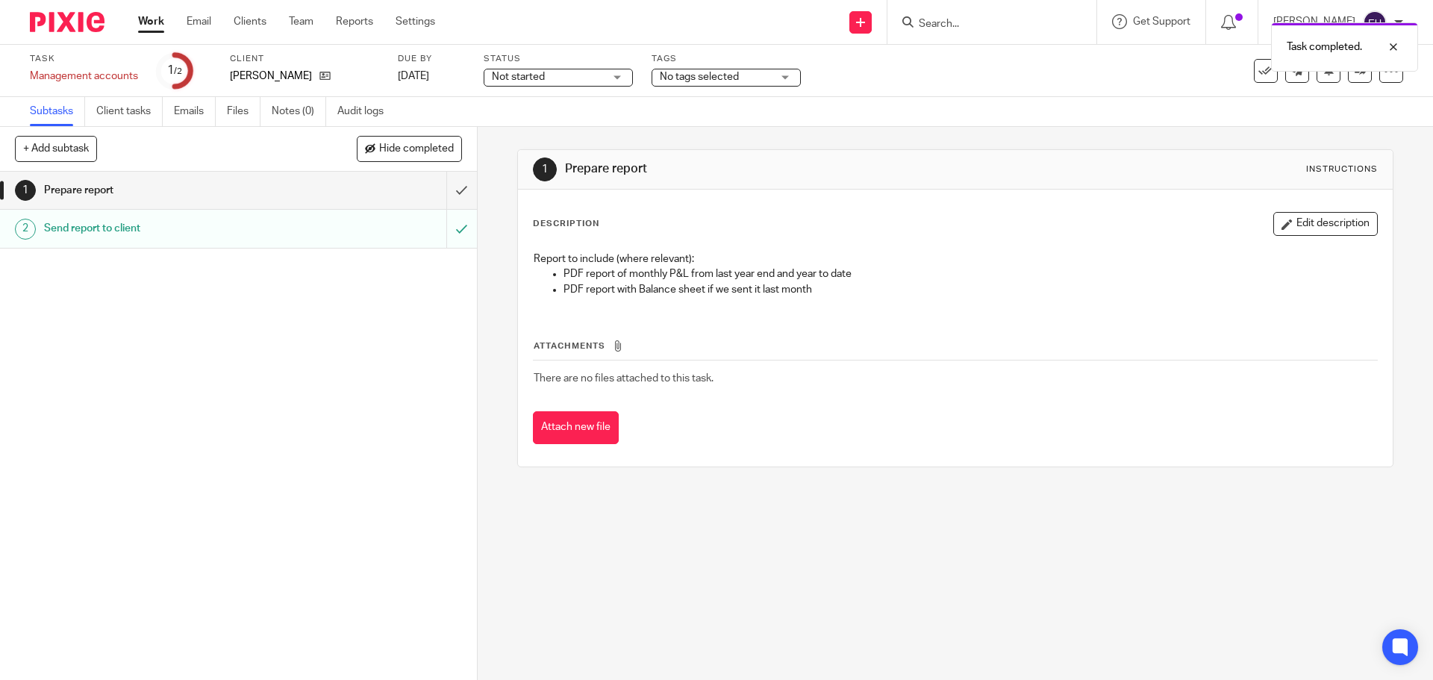
click at [160, 17] on link "Work" at bounding box center [151, 21] width 26 height 15
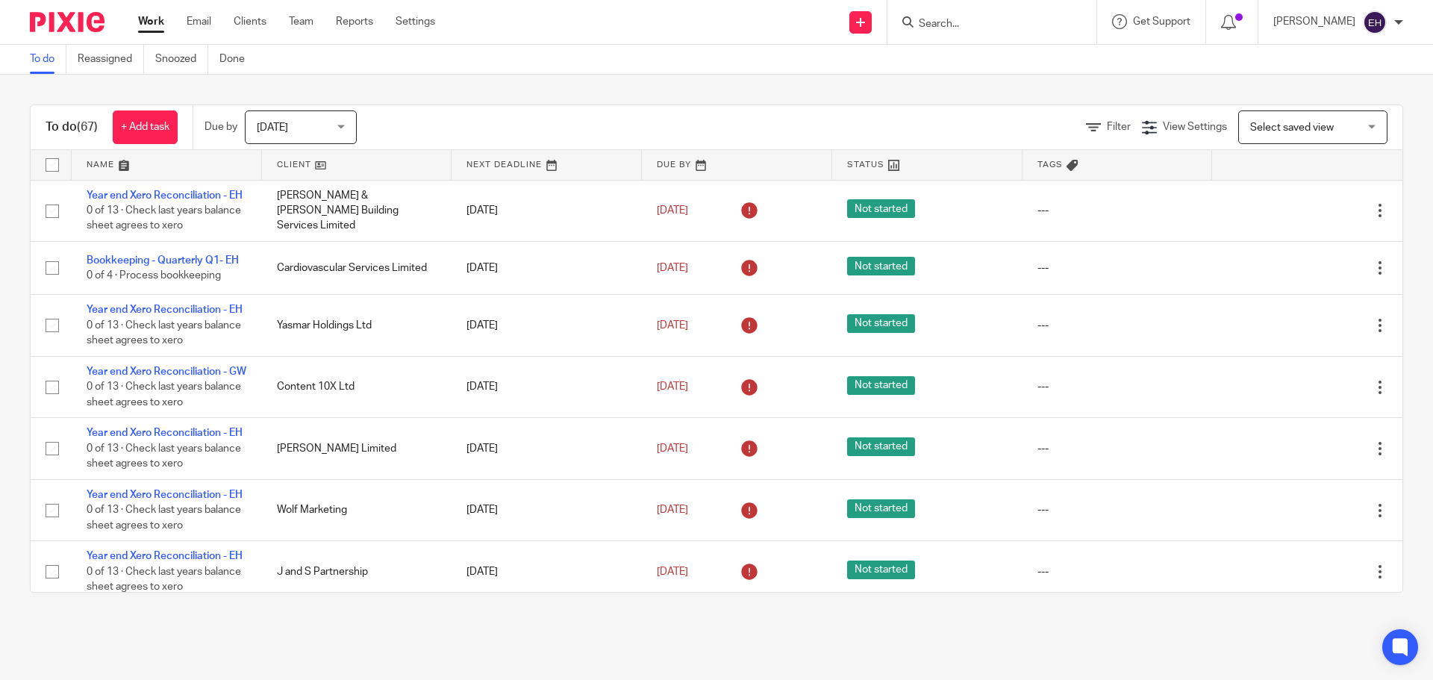
click at [144, 169] on link at bounding box center [167, 165] width 190 height 30
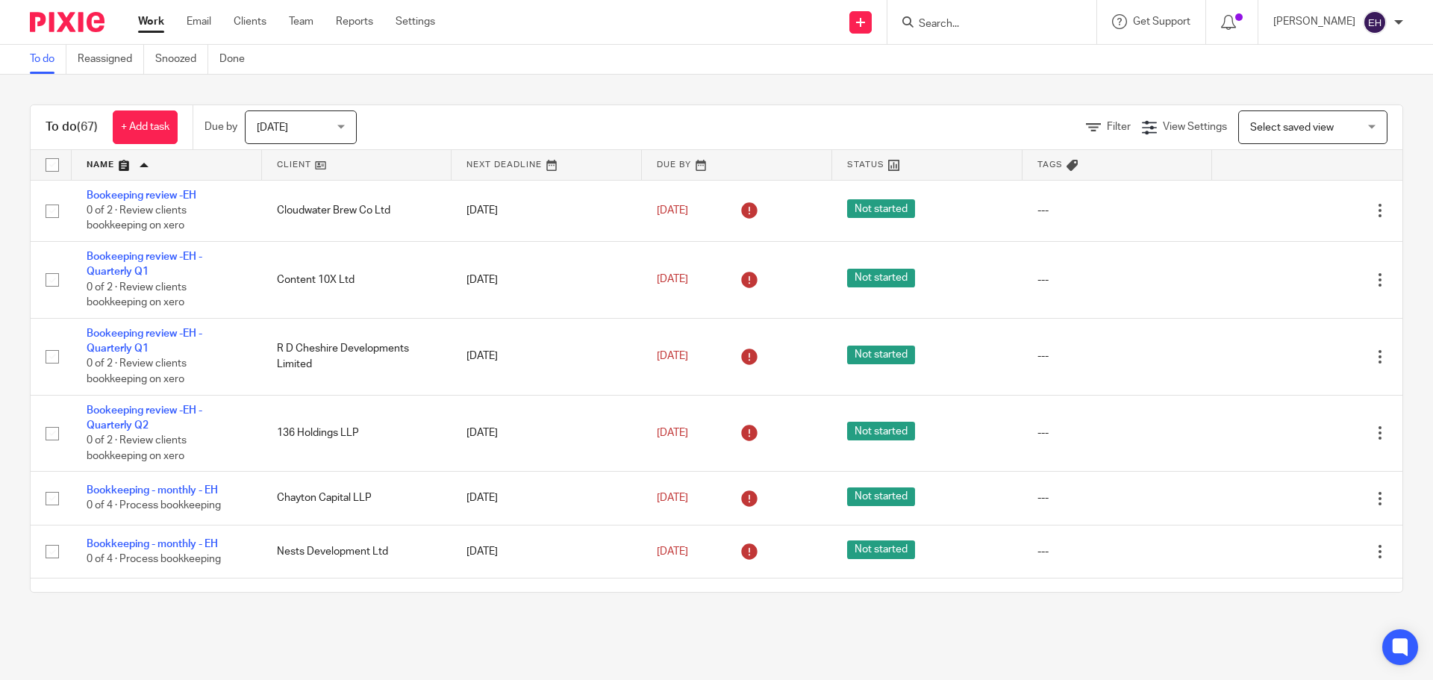
click at [151, 174] on link at bounding box center [167, 165] width 190 height 30
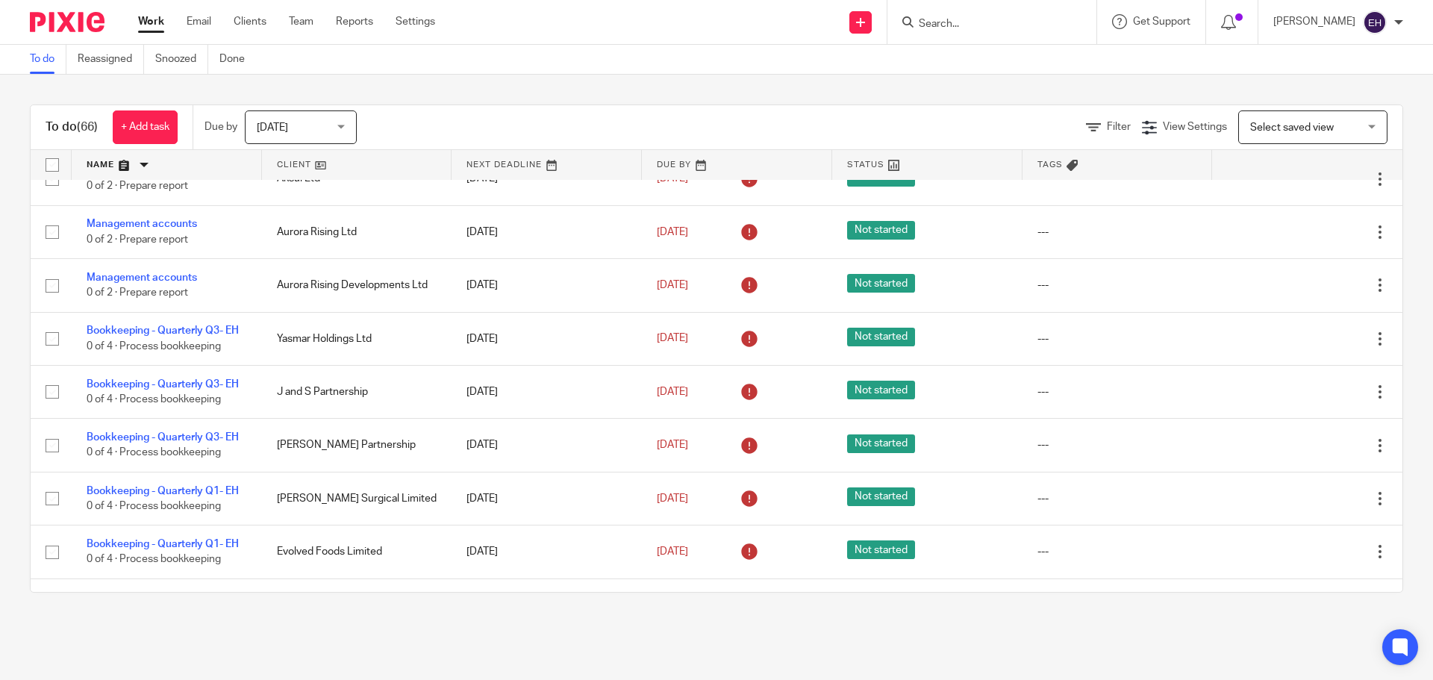
scroll to position [2762, 0]
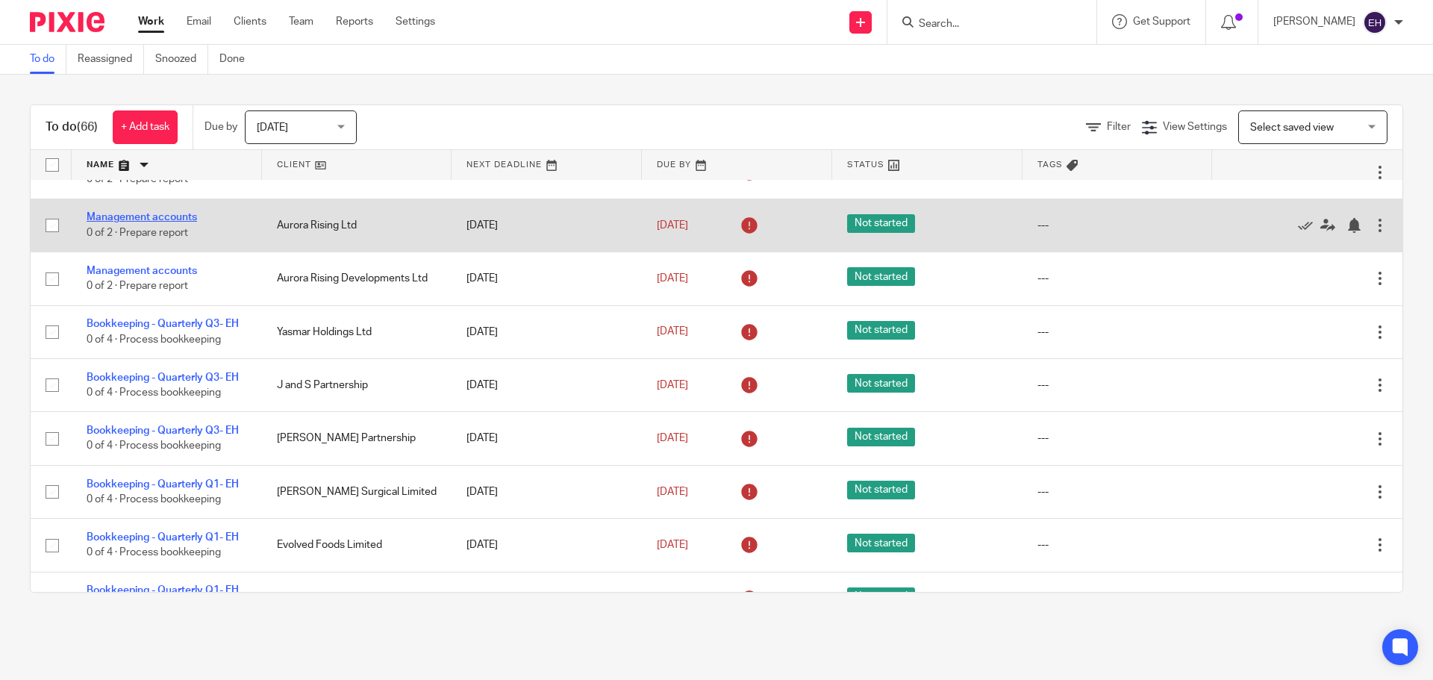
click at [155, 222] on link "Management accounts" at bounding box center [142, 217] width 110 height 10
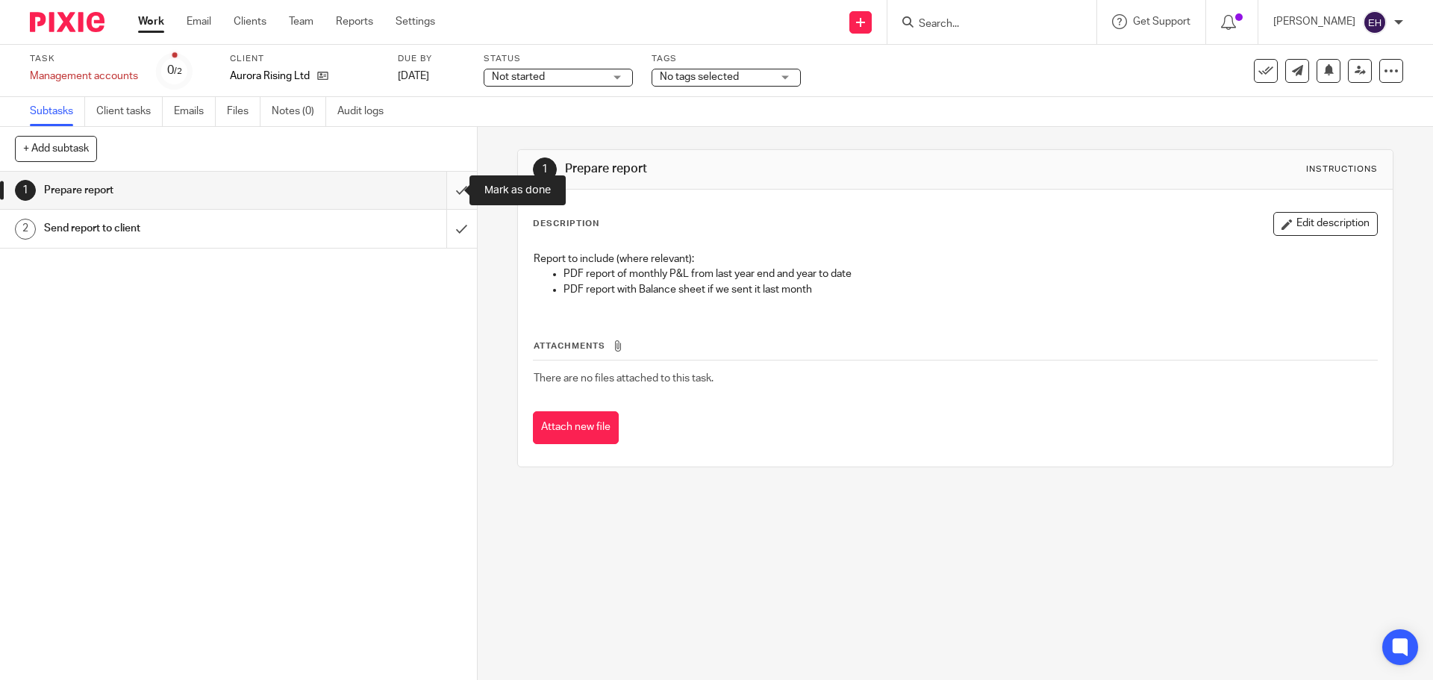
click at [446, 192] on input "submit" at bounding box center [238, 190] width 477 height 37
click at [449, 224] on input "submit" at bounding box center [238, 228] width 477 height 37
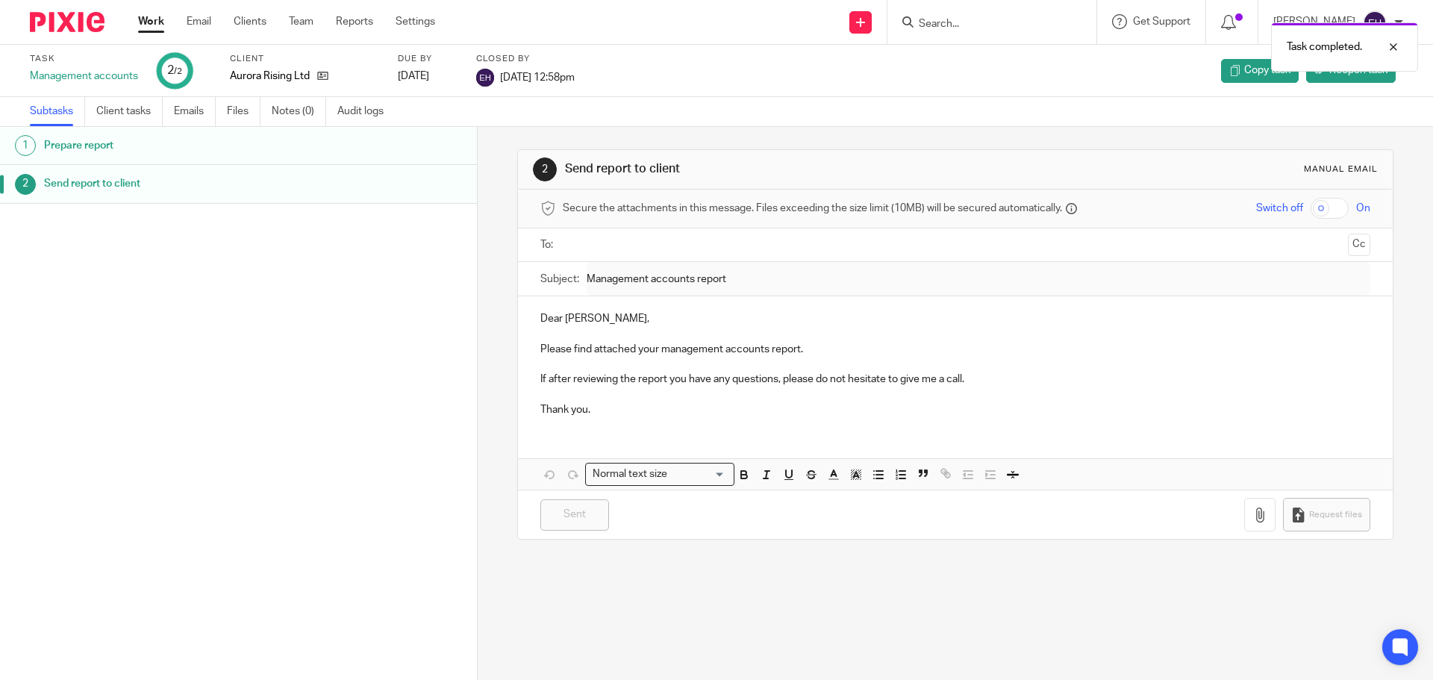
click at [157, 20] on link "Work" at bounding box center [151, 21] width 26 height 15
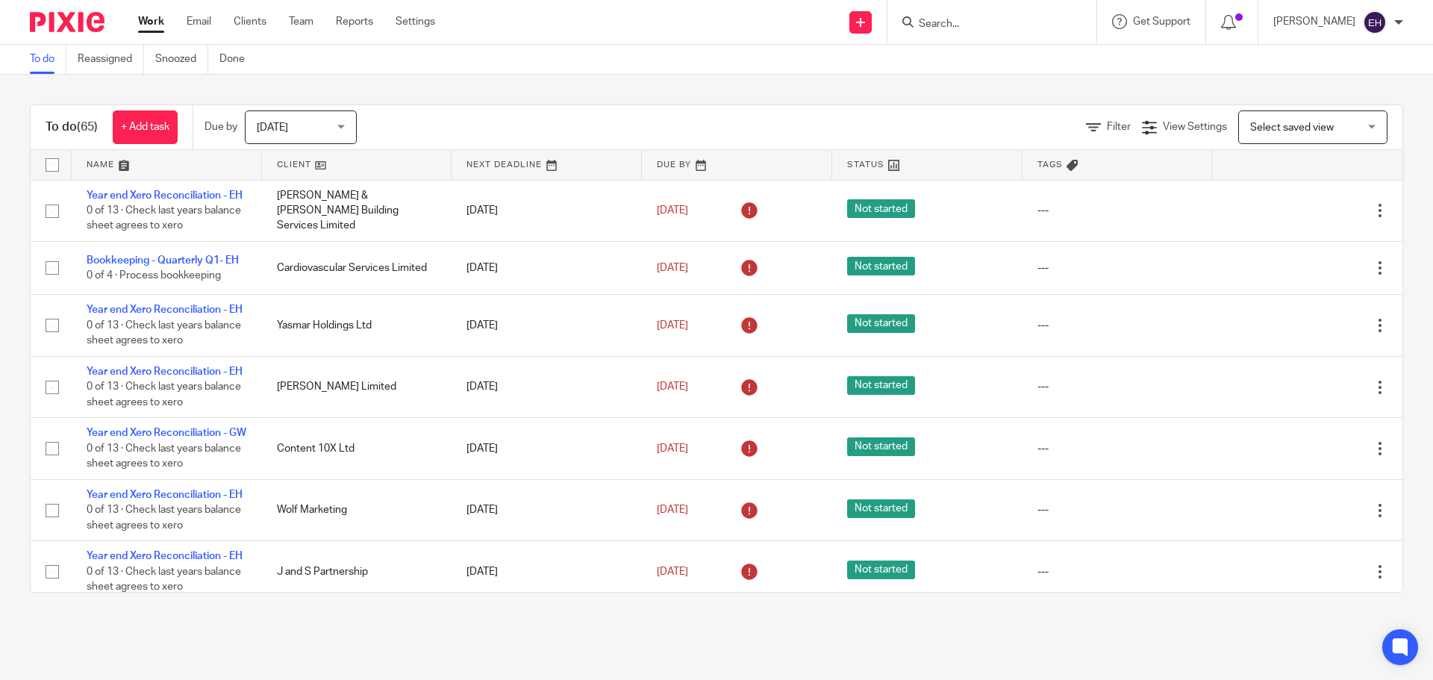
click at [118, 170] on link at bounding box center [167, 165] width 190 height 30
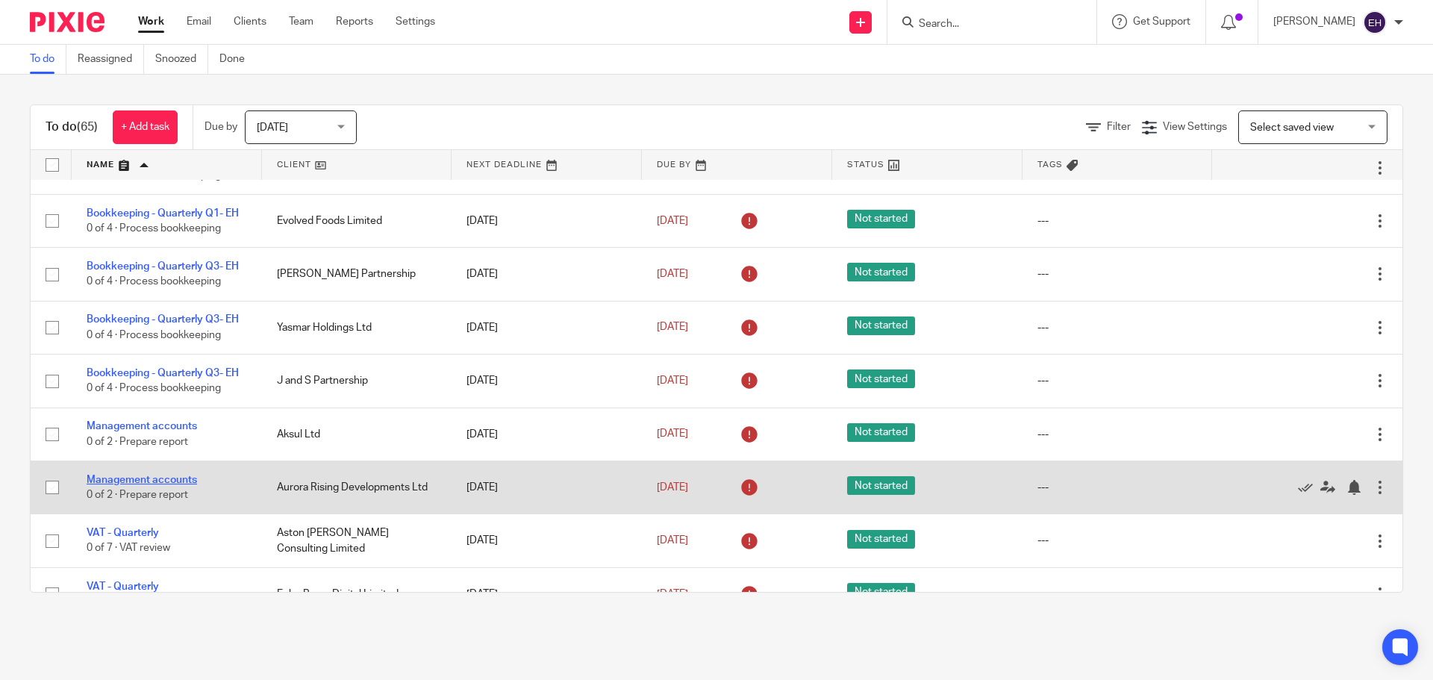
scroll to position [672, 0]
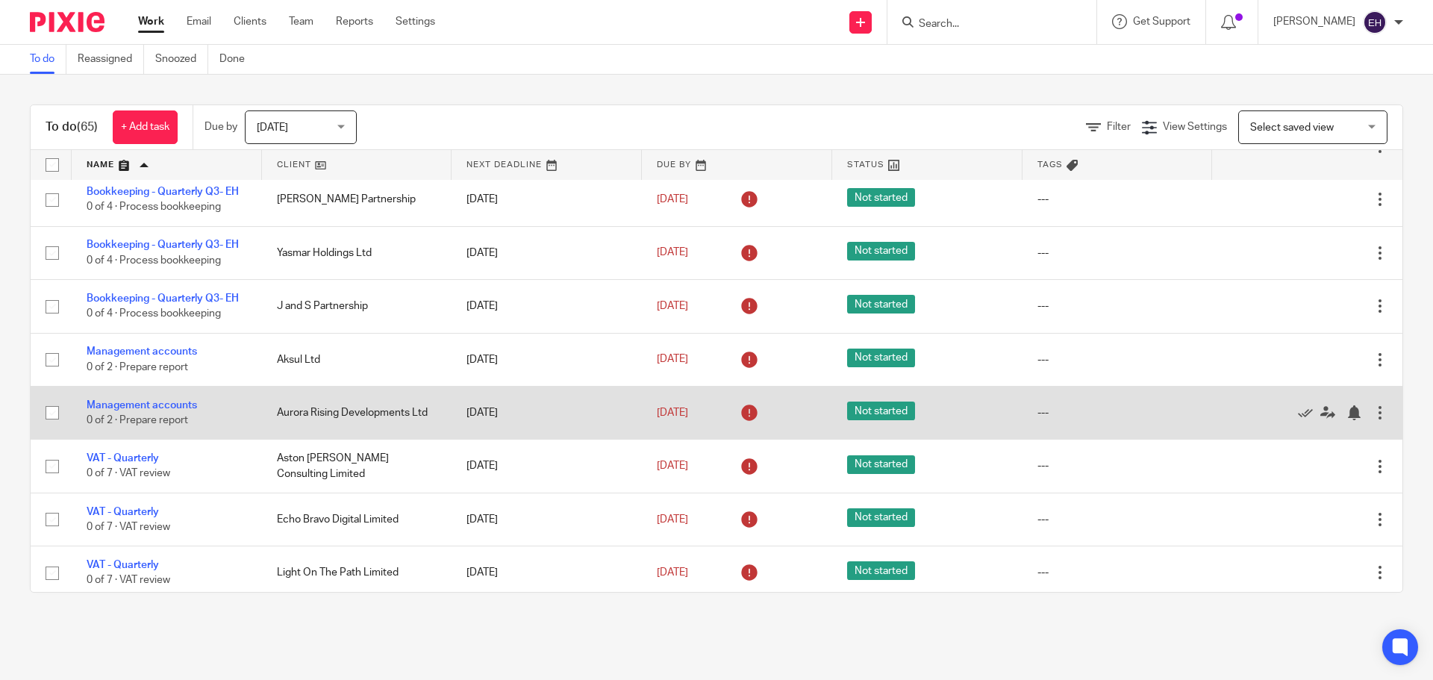
click at [46, 412] on input "checkbox" at bounding box center [52, 413] width 28 height 28
checkbox input "true"
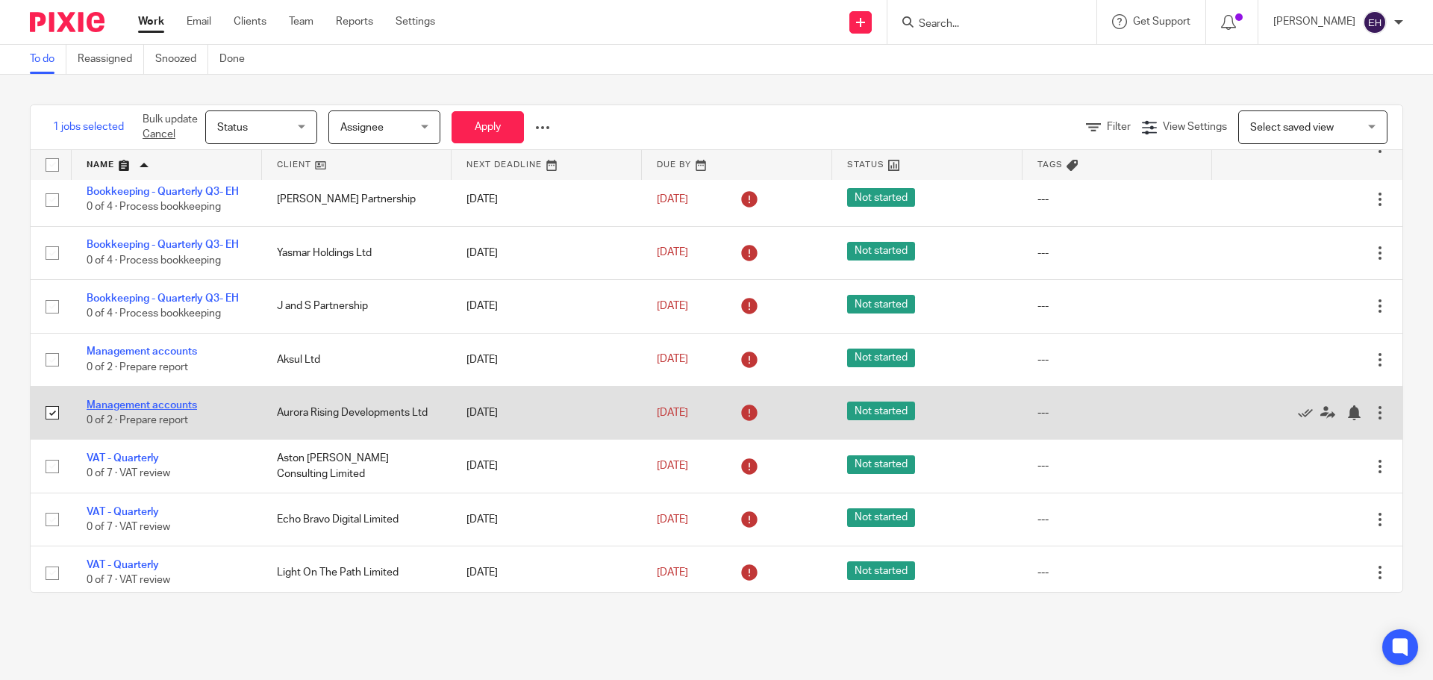
click at [181, 400] on link "Management accounts" at bounding box center [142, 405] width 110 height 10
click at [181, 405] on link "Management accounts" at bounding box center [142, 405] width 110 height 10
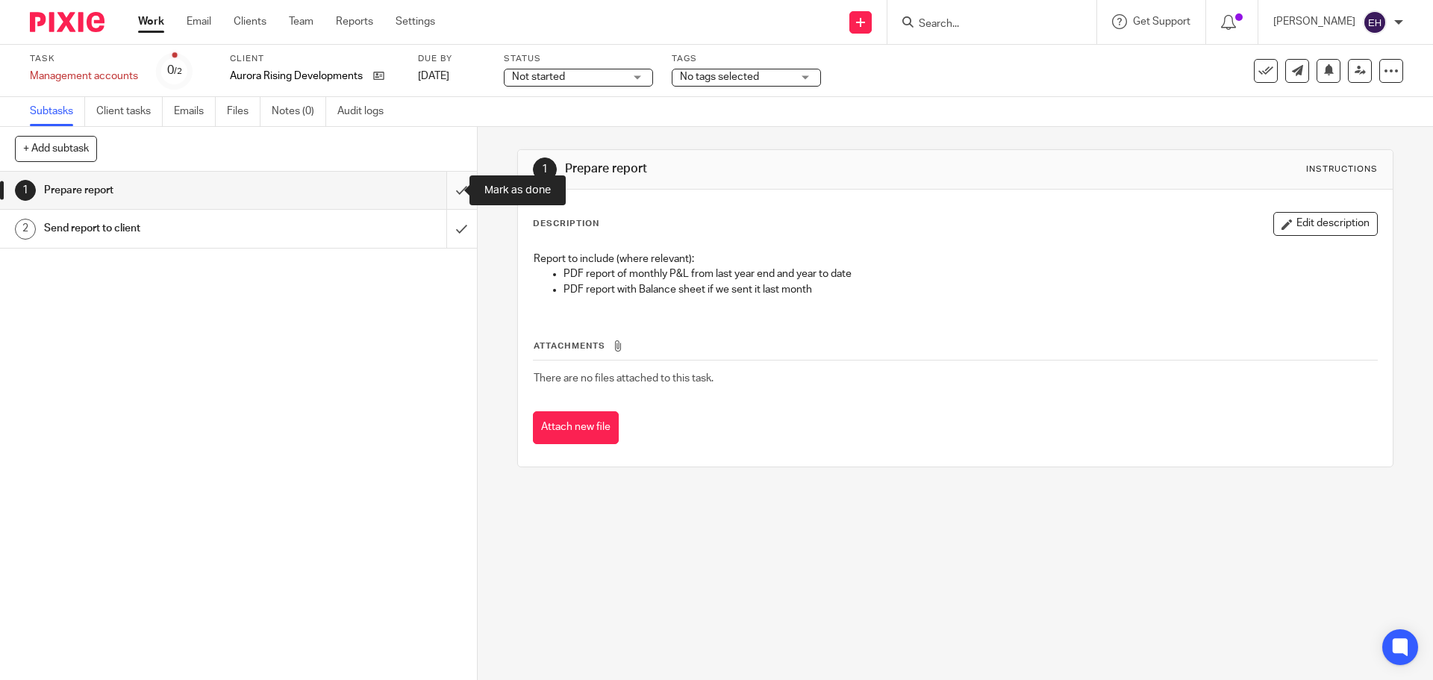
click at [440, 198] on input "submit" at bounding box center [238, 190] width 477 height 37
click at [443, 224] on input "submit" at bounding box center [238, 228] width 477 height 37
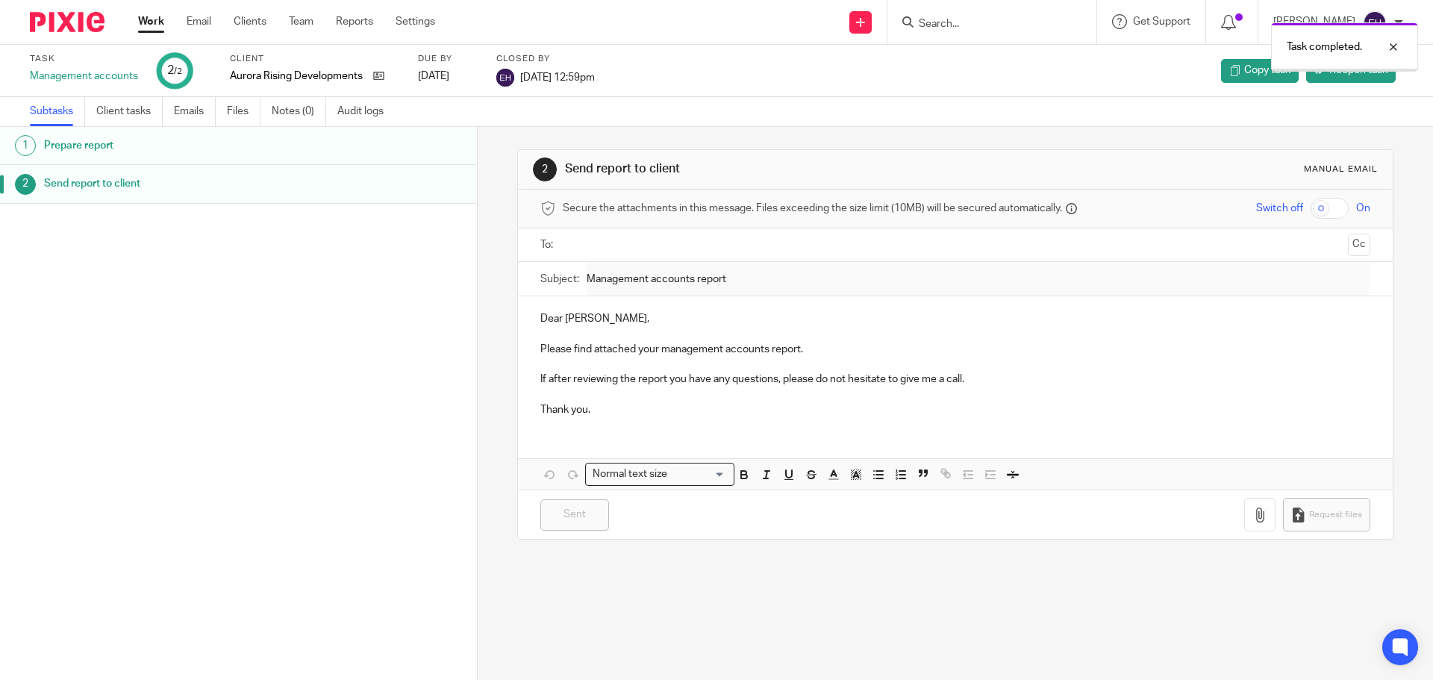
click at [162, 26] on link "Work" at bounding box center [151, 21] width 26 height 15
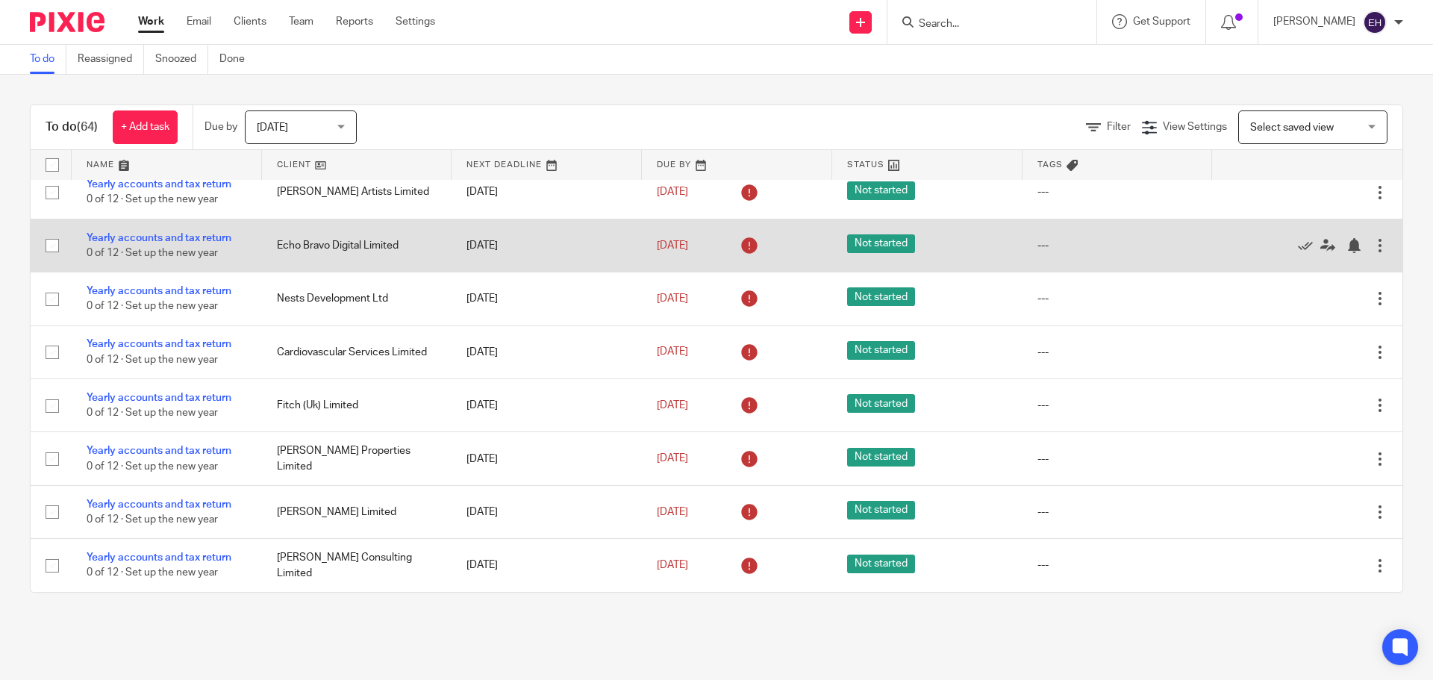
scroll to position [3336, 0]
